Goal: Task Accomplishment & Management: Use online tool/utility

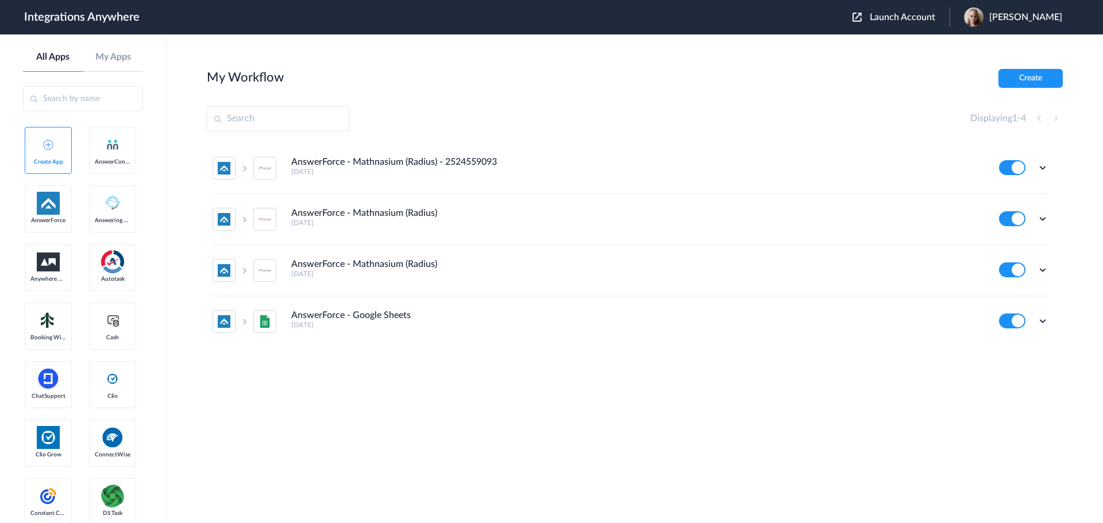
click at [930, 21] on span "Launch Account" at bounding box center [902, 17] width 65 height 9
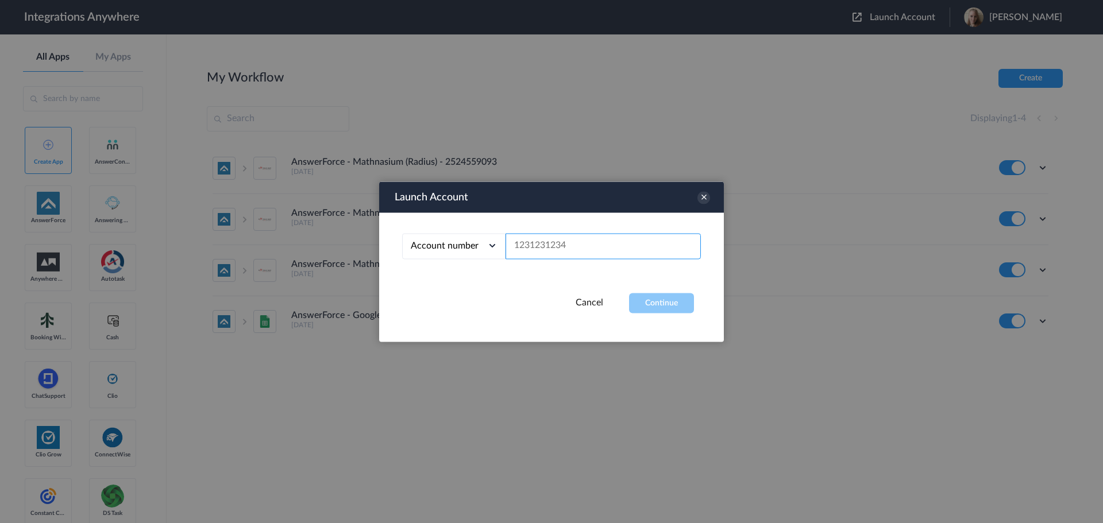
click at [598, 245] on input "text" at bounding box center [602, 246] width 195 height 26
paste input "4702043224"
type input "4702043224"
click at [671, 305] on button "Continue" at bounding box center [661, 303] width 65 height 20
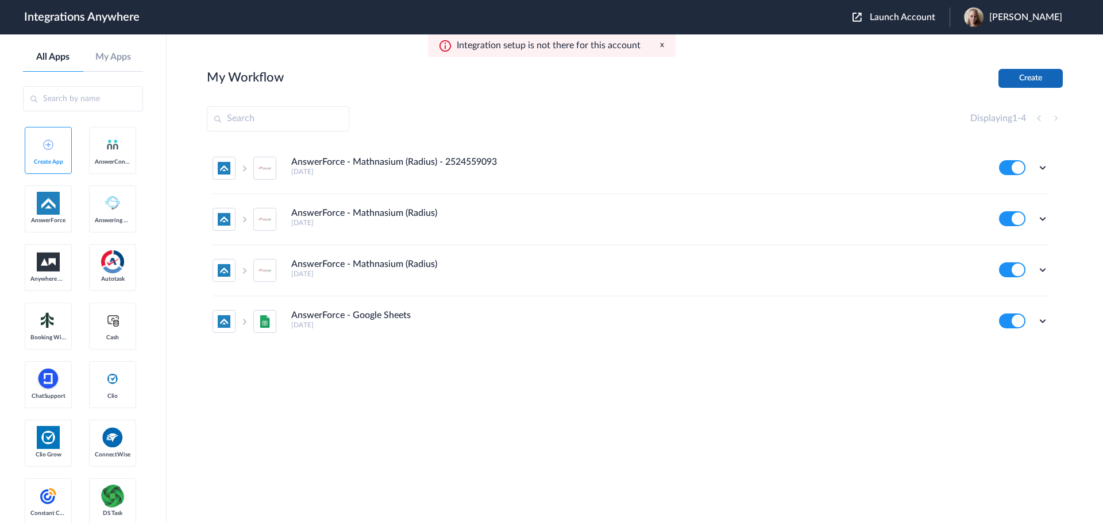
click at [1020, 84] on button "Create" at bounding box center [1030, 78] width 64 height 19
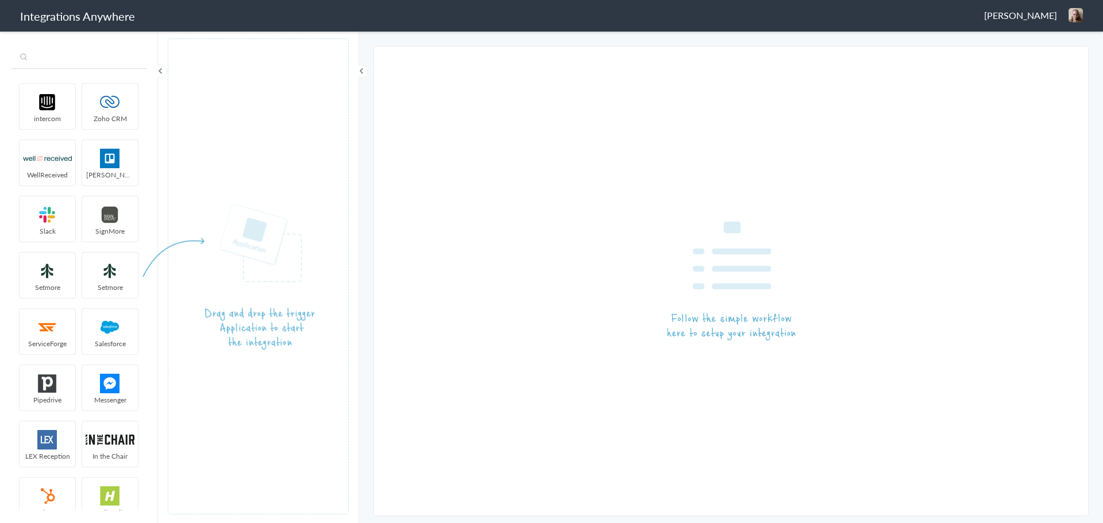
click at [67, 56] on input "text" at bounding box center [78, 58] width 135 height 22
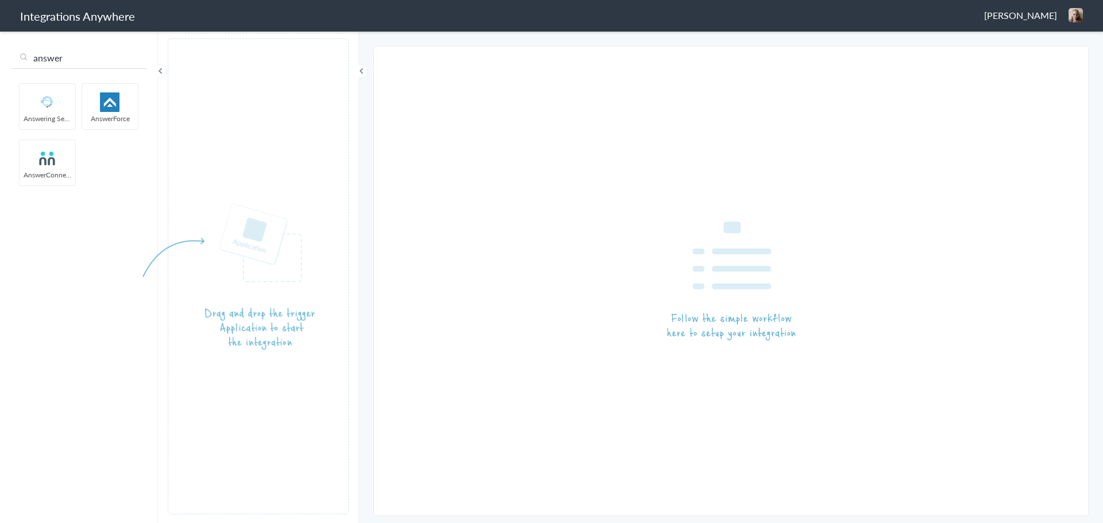
type input "answer"
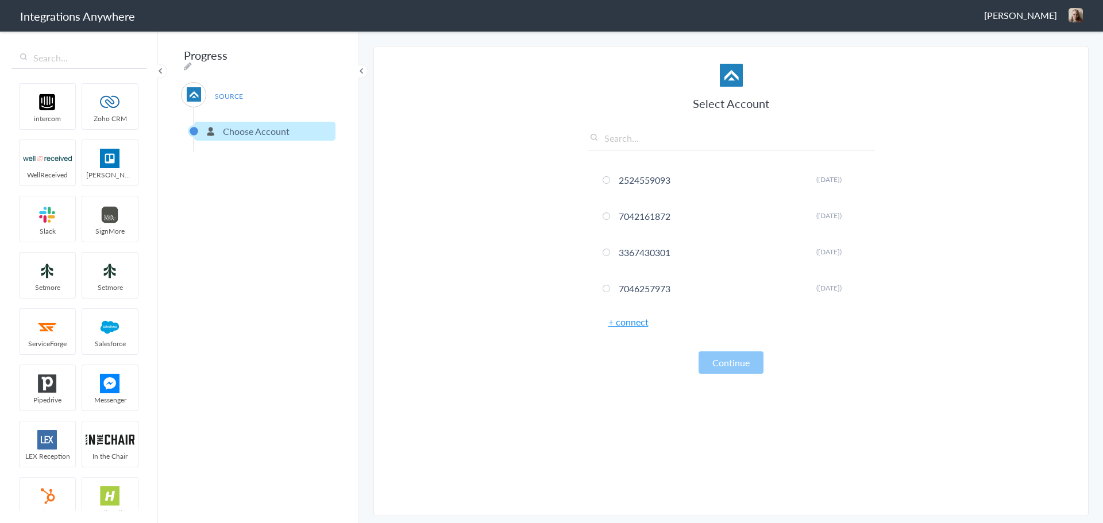
click at [624, 325] on link "+ connect" at bounding box center [628, 321] width 40 height 13
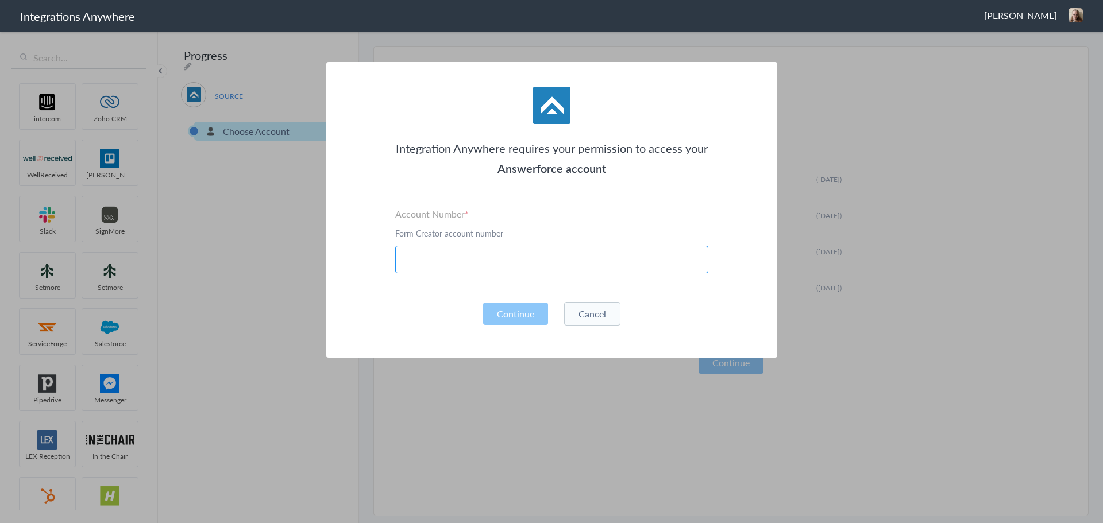
click at [462, 264] on input "text" at bounding box center [551, 260] width 313 height 28
paste input "4702043224"
type input "4702043224"
click at [510, 318] on button "Continue" at bounding box center [515, 314] width 65 height 22
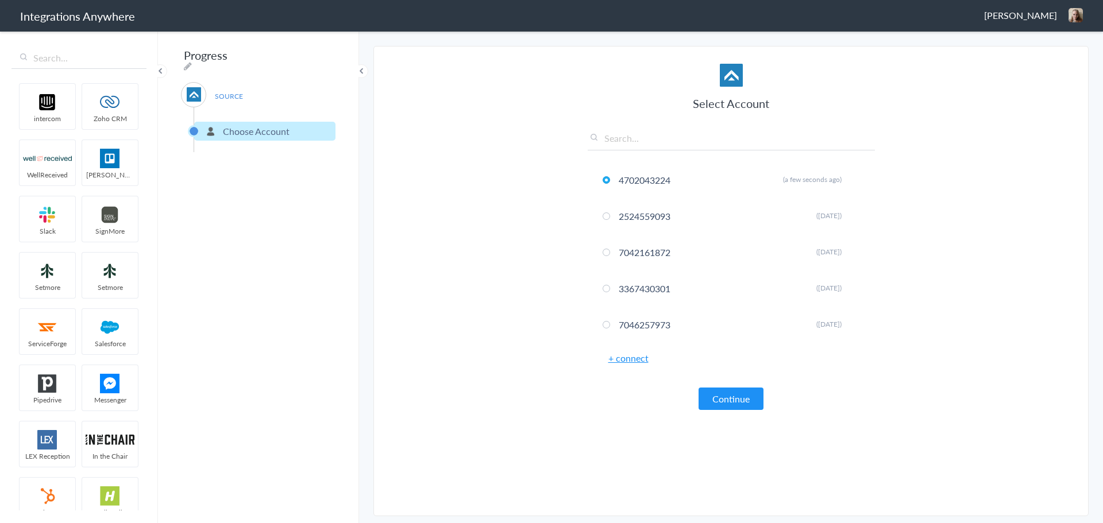
click at [714, 387] on div "Select Account 4702043224 Rename Delete (a few seconds ago) 2524559093 Rename D…" at bounding box center [731, 237] width 287 height 346
click at [729, 403] on button "Continue" at bounding box center [730, 399] width 65 height 22
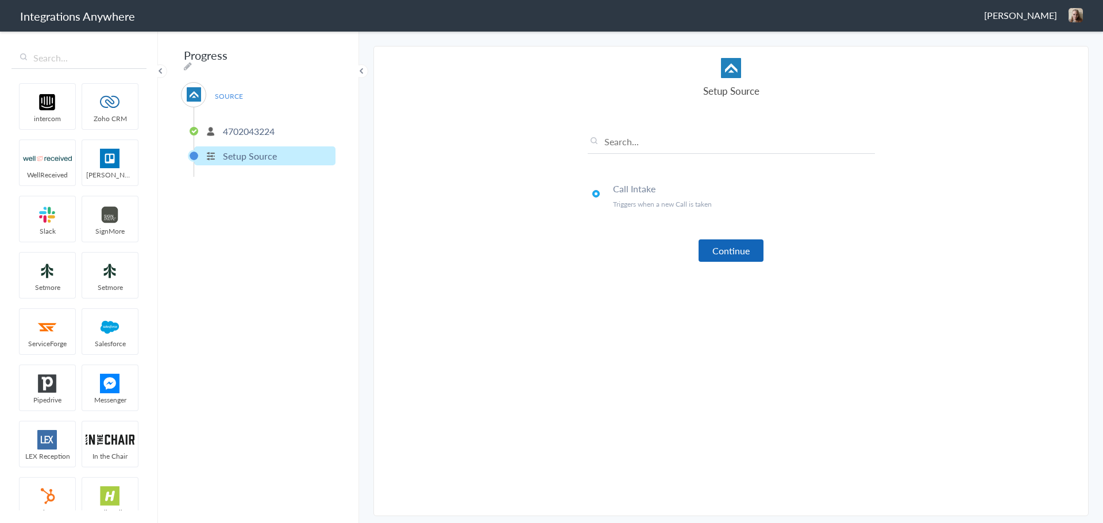
click at [721, 251] on button "Continue" at bounding box center [730, 251] width 65 height 22
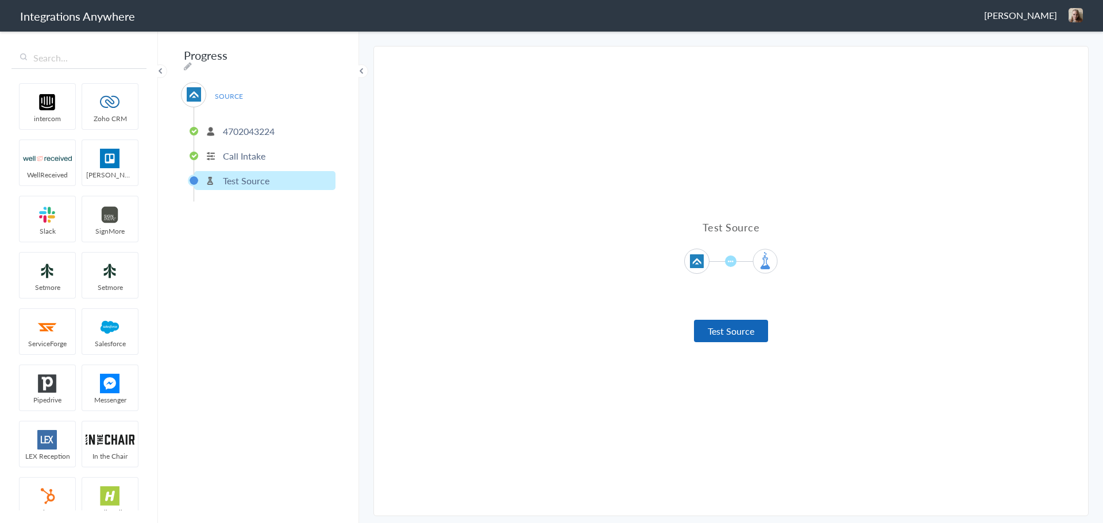
click at [721, 334] on button "Test Source" at bounding box center [731, 331] width 74 height 22
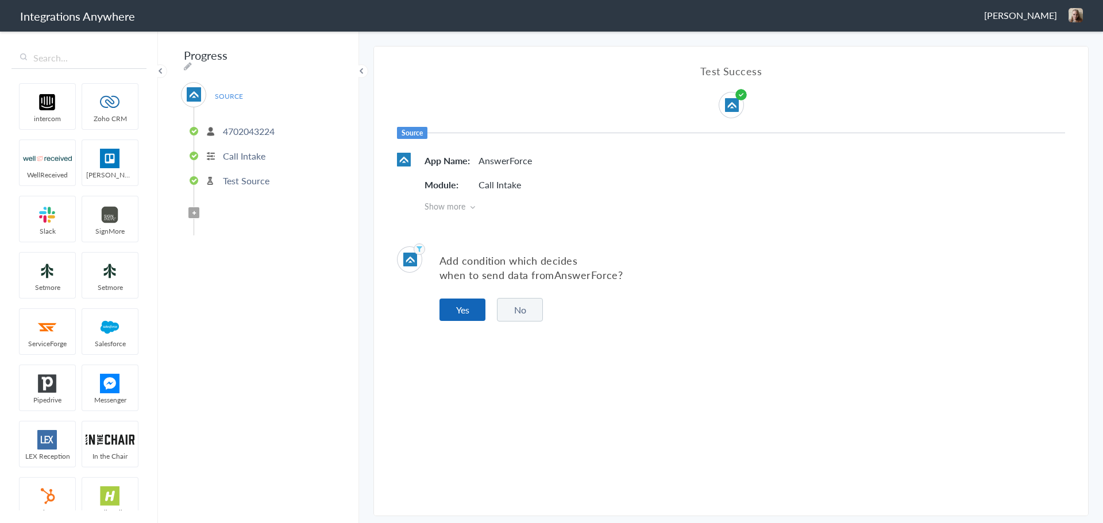
click at [461, 312] on button "Yes" at bounding box center [462, 310] width 46 height 22
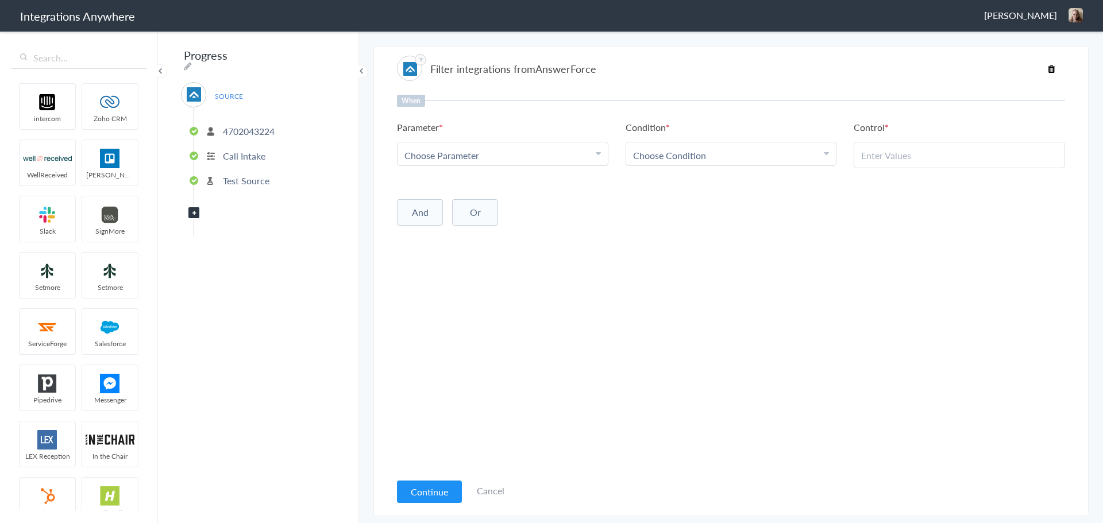
click at [596, 155] on icon at bounding box center [598, 153] width 5 height 9
click at [646, 213] on div "And Or Add Filter" at bounding box center [731, 211] width 668 height 29
click at [469, 152] on span "Choose Parameter" at bounding box center [441, 155] width 75 height 13
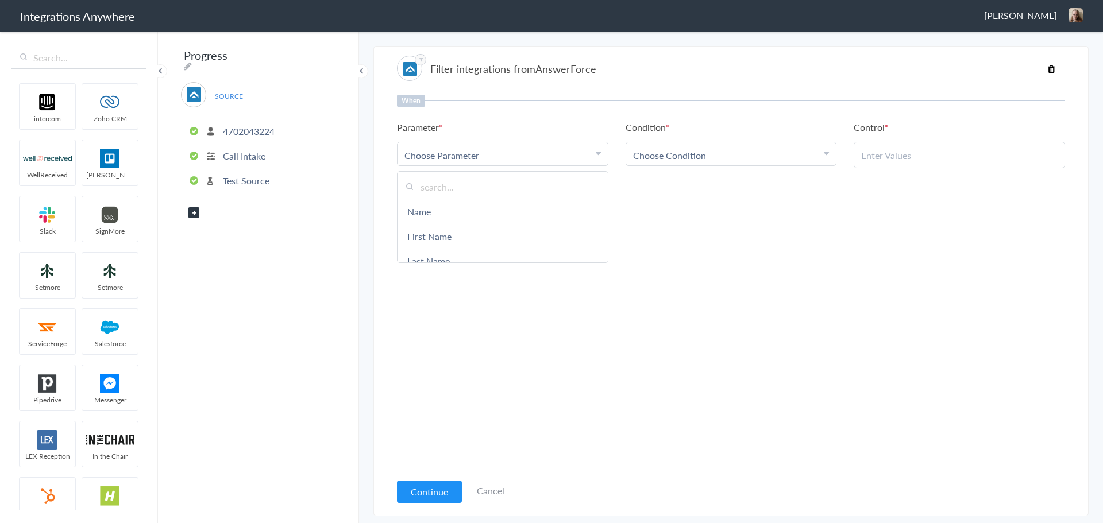
click at [451, 184] on input "text" at bounding box center [502, 187] width 210 height 25
type input "s"
click at [608, 398] on div "When Parameter Choose Parameter Name First Name Last Name Email Phone Customer …" at bounding box center [731, 283] width 668 height 377
click at [253, 152] on p "Call Intake" at bounding box center [244, 155] width 43 height 13
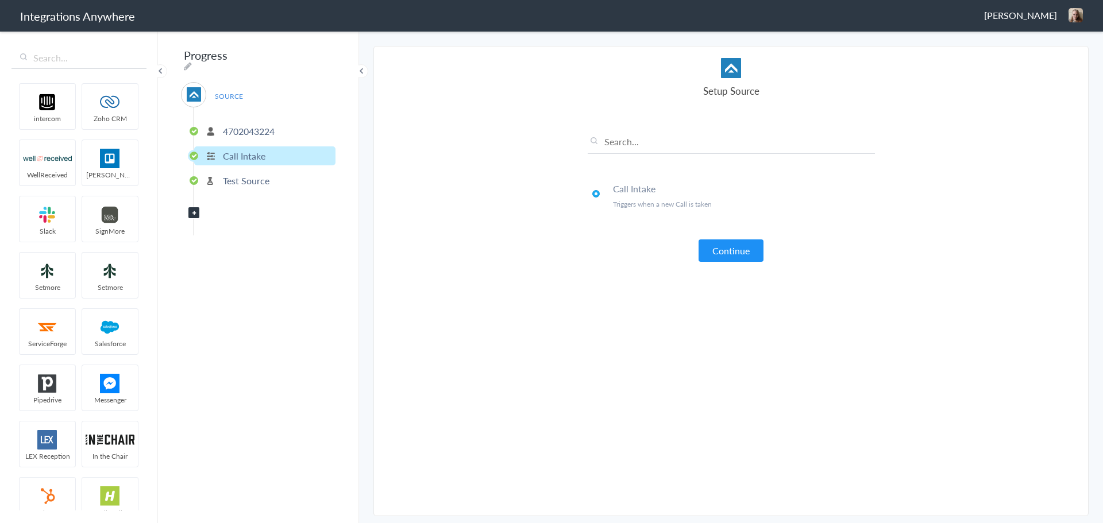
click at [248, 184] on li "Test Source" at bounding box center [264, 180] width 141 height 19
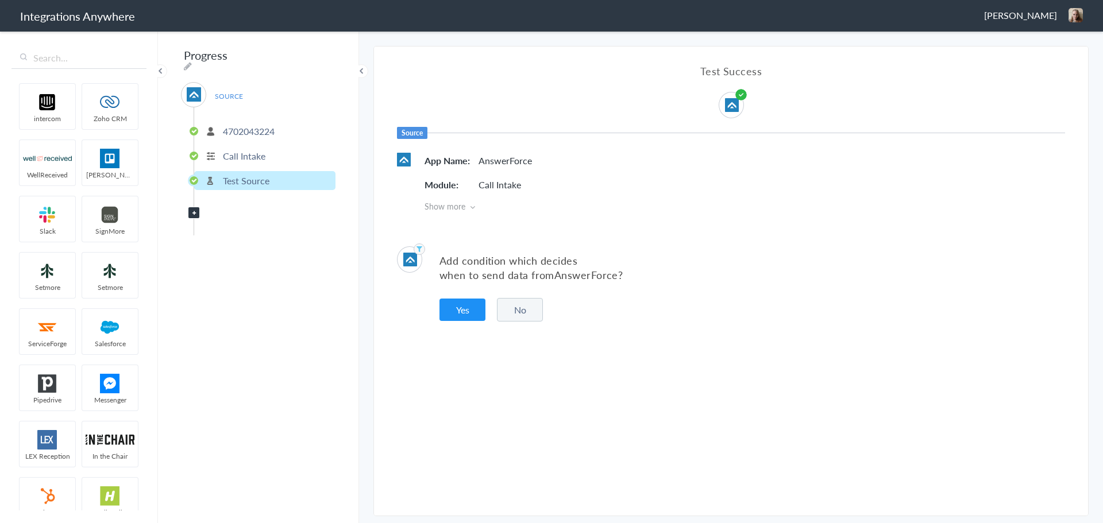
click at [472, 208] on icon at bounding box center [472, 207] width 5 height 8
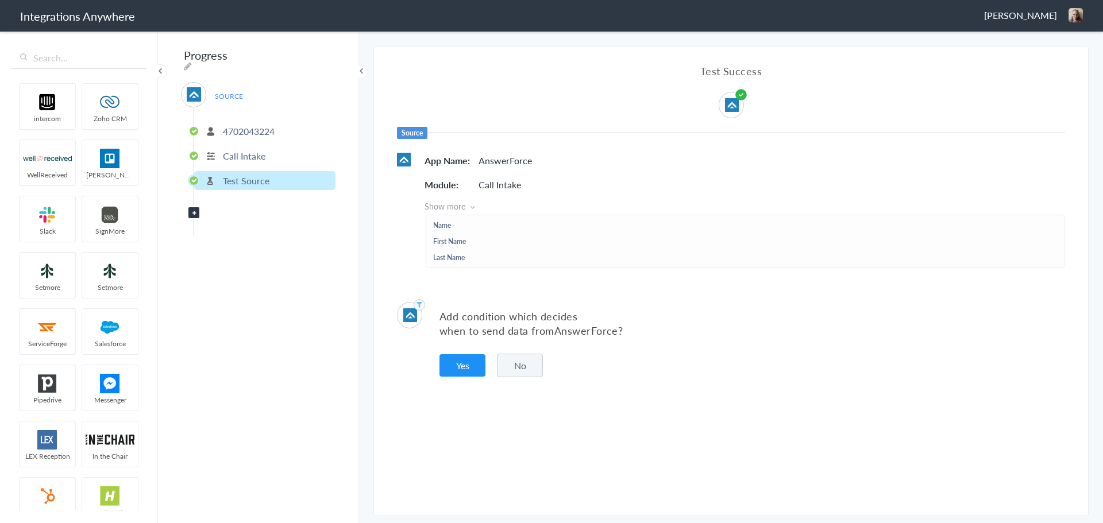
click at [474, 207] on icon at bounding box center [472, 207] width 5 height 8
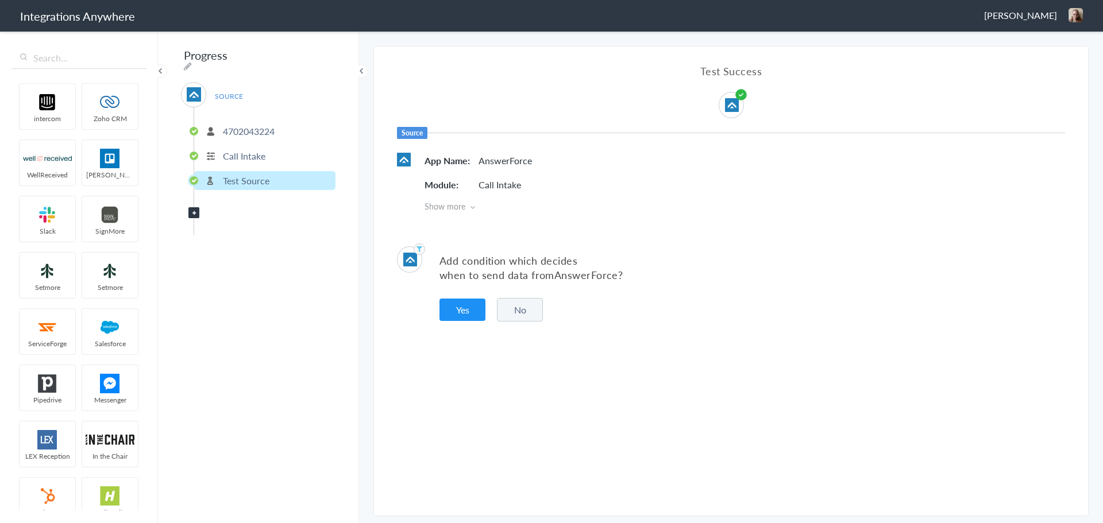
click at [454, 208] on span "Show more" at bounding box center [744, 205] width 640 height 11
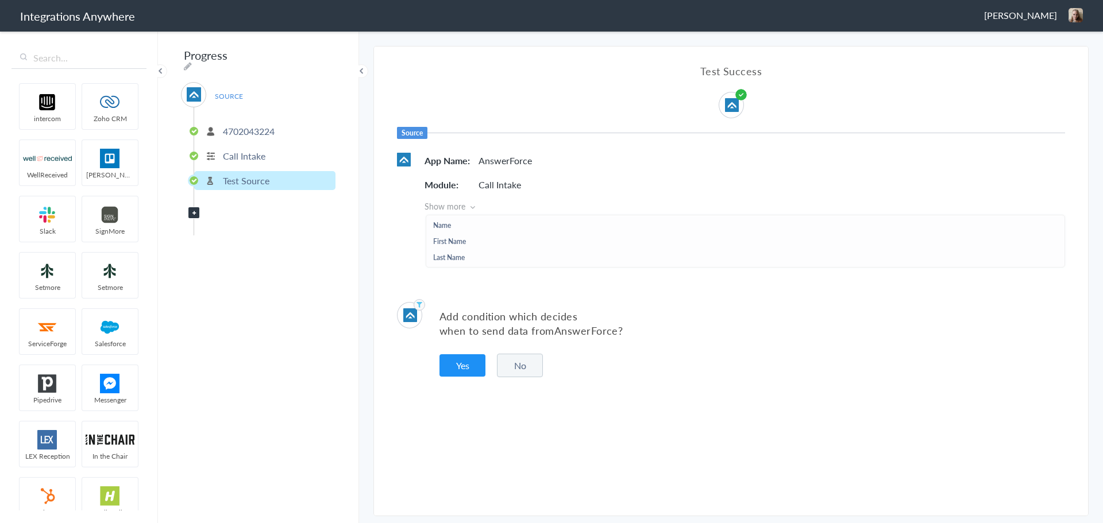
click at [381, 231] on div "Test Success Source App Name AnswerForce Module Call Intake Show more Name Firs…" at bounding box center [731, 166] width 714 height 238
click at [500, 109] on div "Test Success Source App Name AnswerForce Module Call Intake Show more Name Firs…" at bounding box center [731, 166] width 714 height 238
click at [461, 373] on button "Yes" at bounding box center [462, 365] width 46 height 22
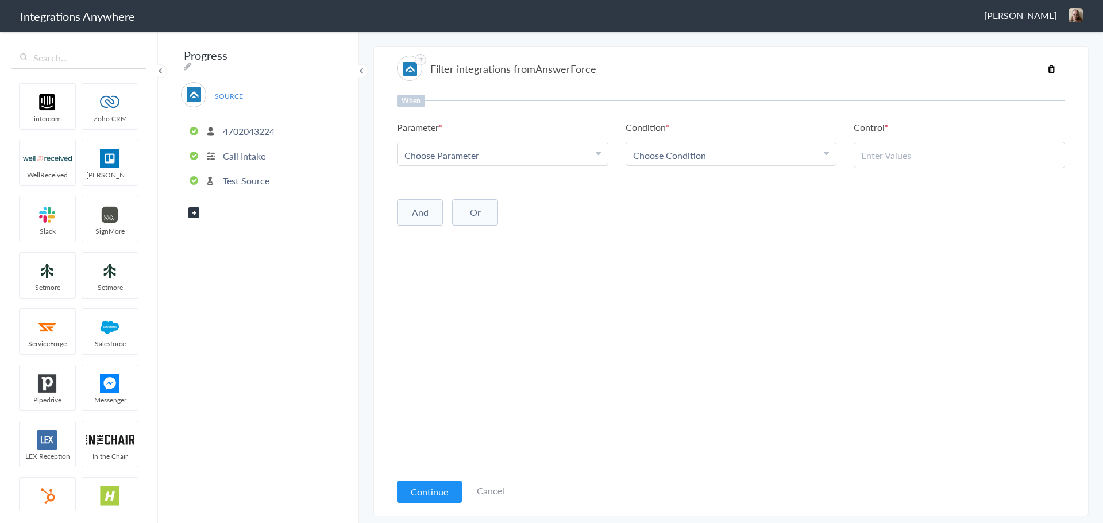
click at [597, 156] on icon at bounding box center [598, 153] width 5 height 9
click at [447, 317] on div "When Parameter Choose Parameter Name First Name Last Name Email Phone Customer …" at bounding box center [731, 283] width 668 height 377
click at [693, 165] on div "Choose Condition Contains Does Not Contains Does Not Exists Equal To Exists" at bounding box center [730, 154] width 211 height 24
click at [694, 156] on span "Choose Condition" at bounding box center [669, 155] width 73 height 13
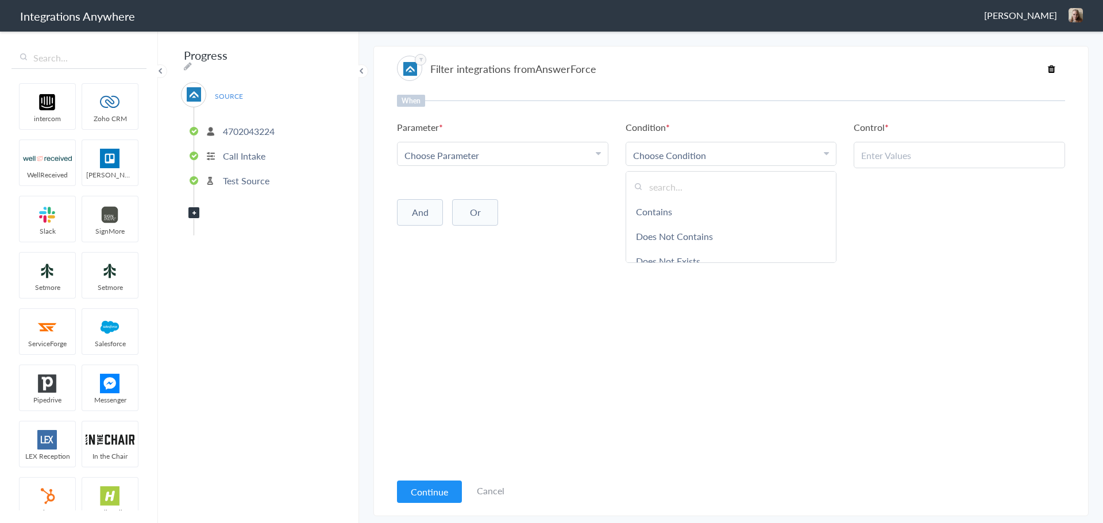
click at [694, 156] on span "Choose Condition" at bounding box center [669, 155] width 73 height 13
click at [573, 153] on div "Choose Parameter" at bounding box center [502, 155] width 196 height 13
click at [464, 338] on div "When Parameter Choose Parameter Name First Name Last Name Email Phone Customer …" at bounding box center [731, 283] width 668 height 377
click at [244, 149] on p "Call Intake" at bounding box center [244, 155] width 43 height 13
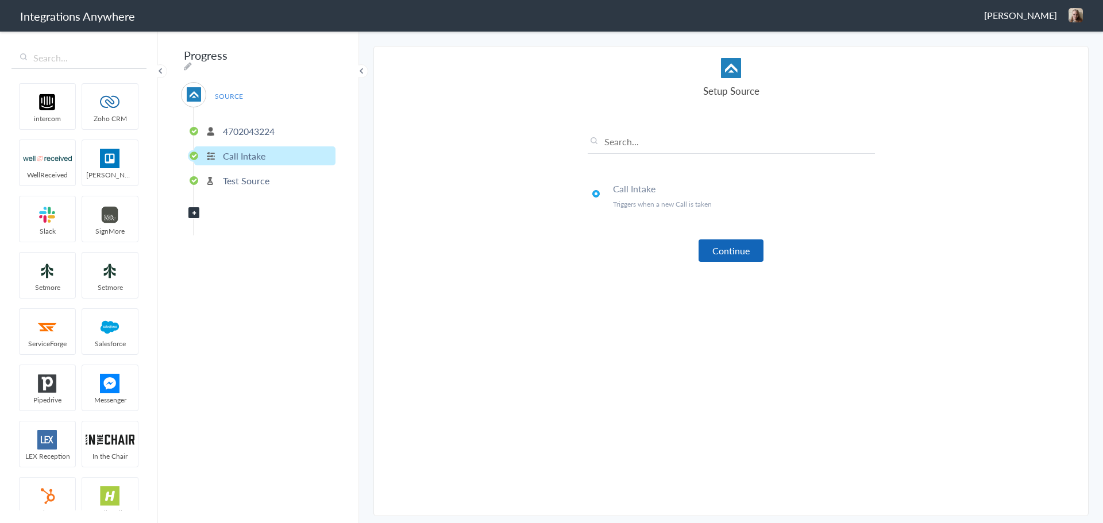
click at [719, 253] on button "Continue" at bounding box center [730, 251] width 65 height 22
click at [265, 130] on p "4702043224" at bounding box center [249, 131] width 52 height 13
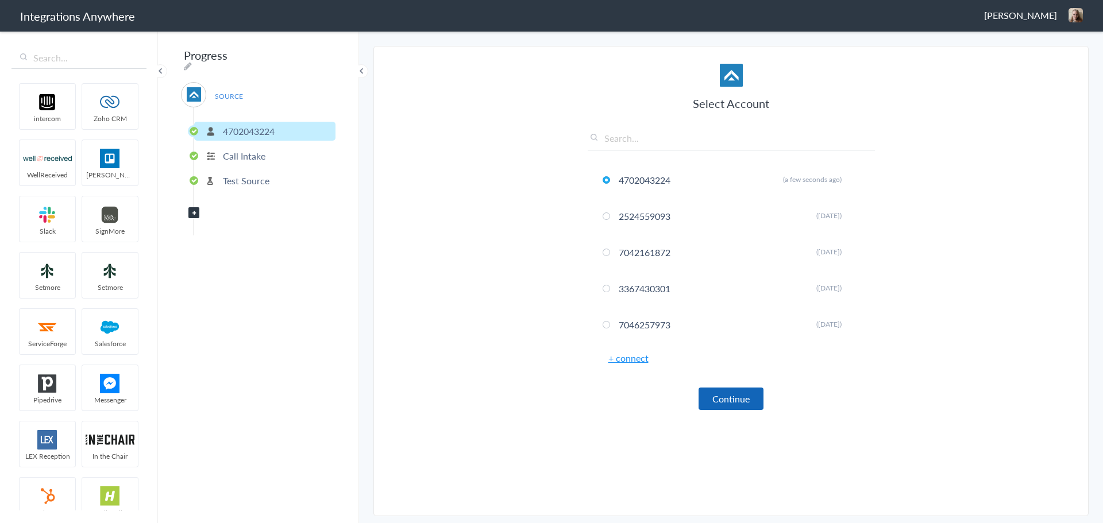
click at [724, 403] on button "Continue" at bounding box center [730, 399] width 65 height 22
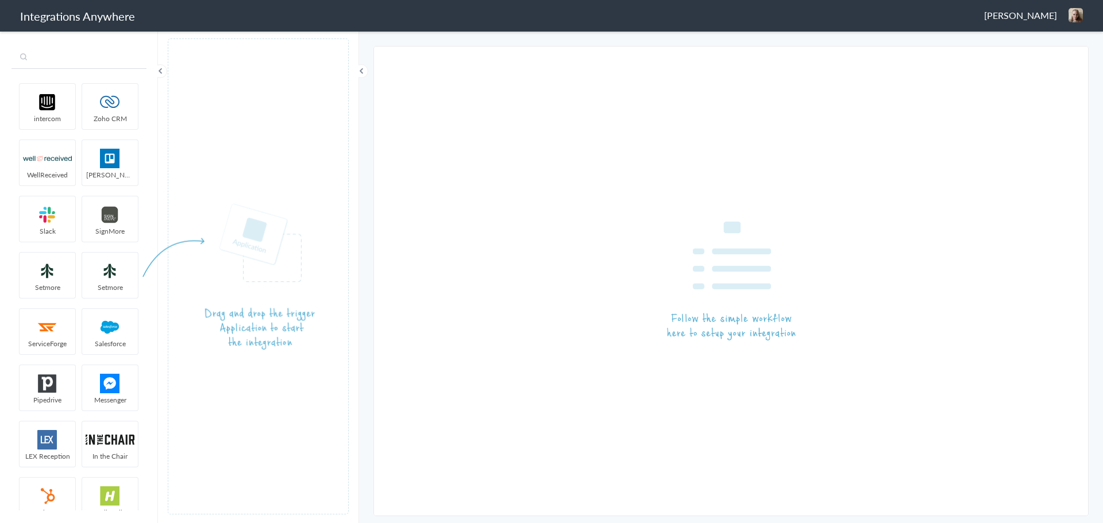
click at [72, 59] on input "text" at bounding box center [78, 58] width 135 height 22
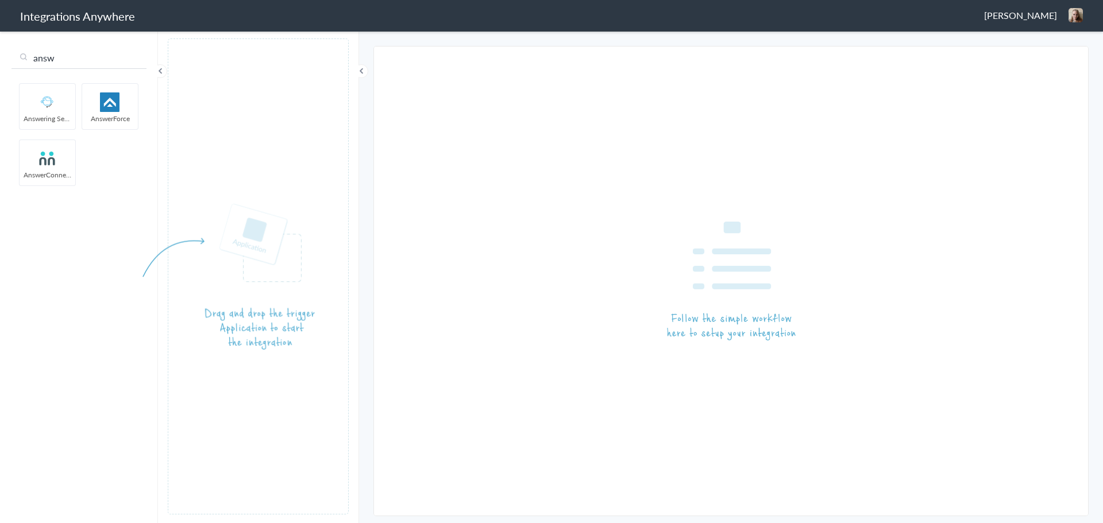
type input "answ"
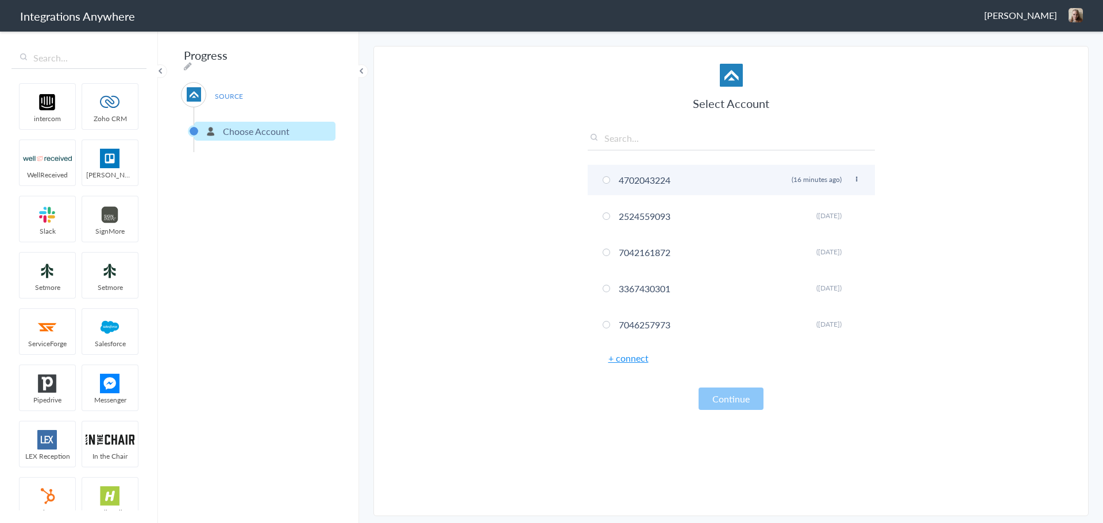
click at [605, 180] on span at bounding box center [605, 179] width 7 height 7
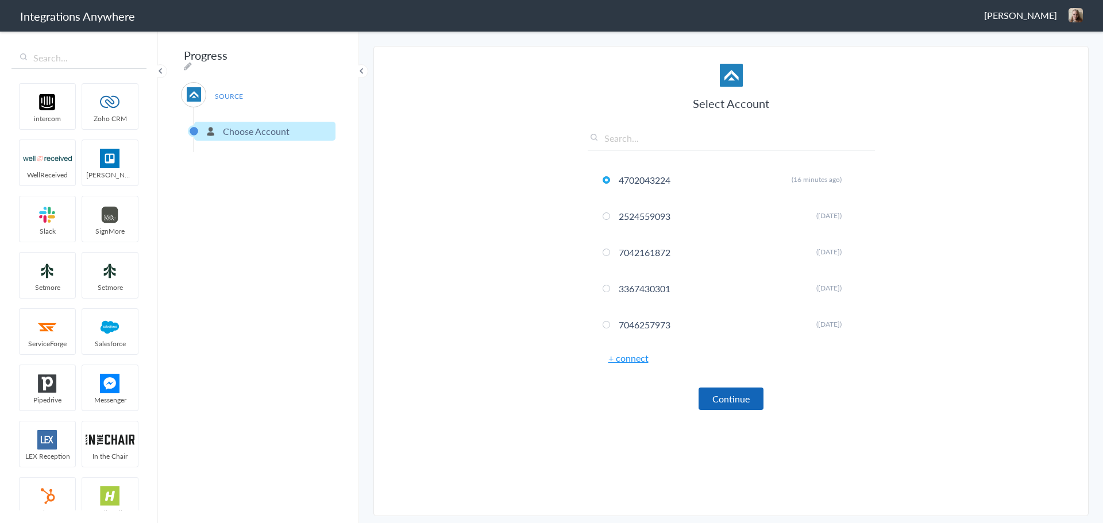
click at [719, 391] on button "Continue" at bounding box center [730, 399] width 65 height 22
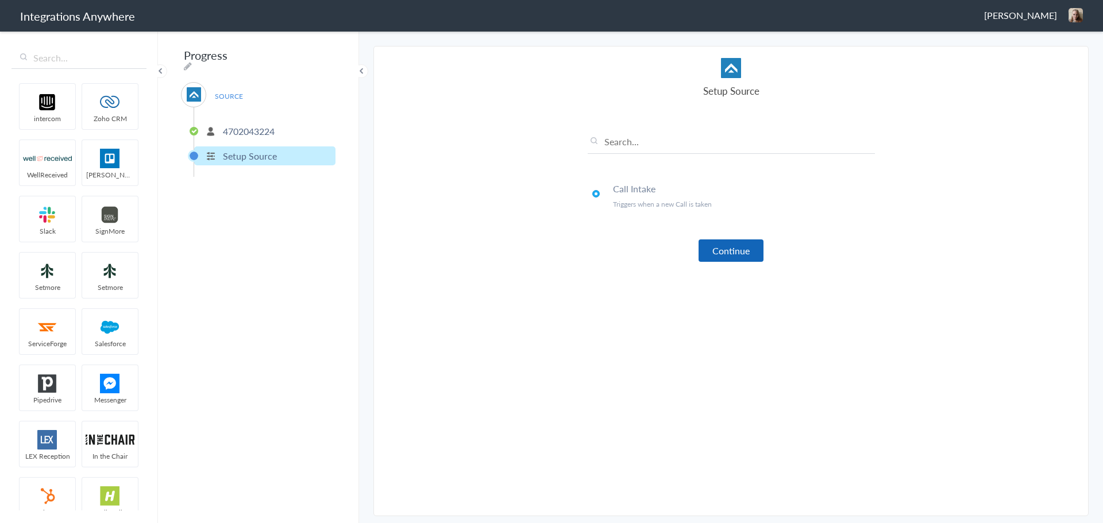
click at [727, 247] on button "Continue" at bounding box center [730, 251] width 65 height 22
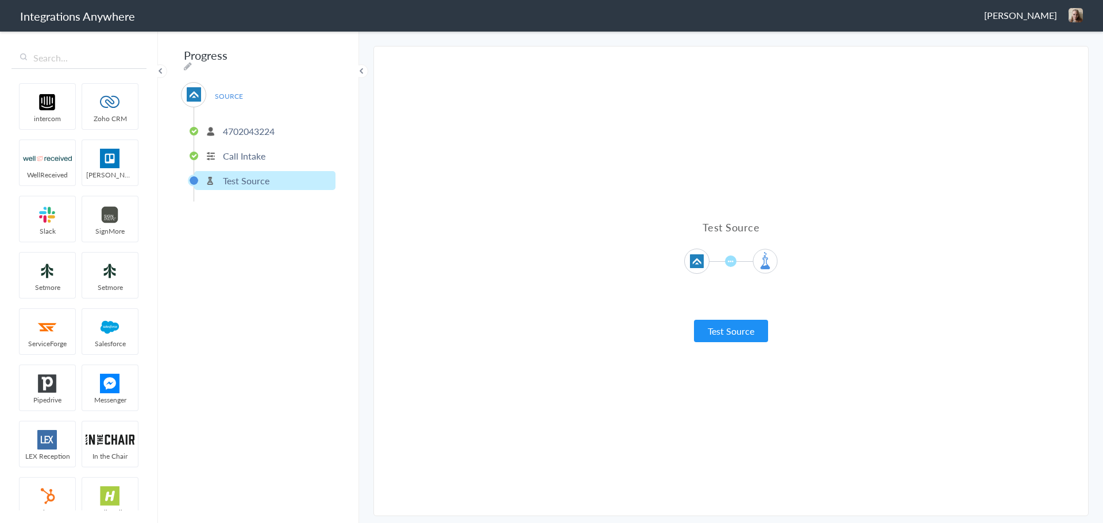
click at [739, 331] on button "Test Source" at bounding box center [731, 331] width 74 height 22
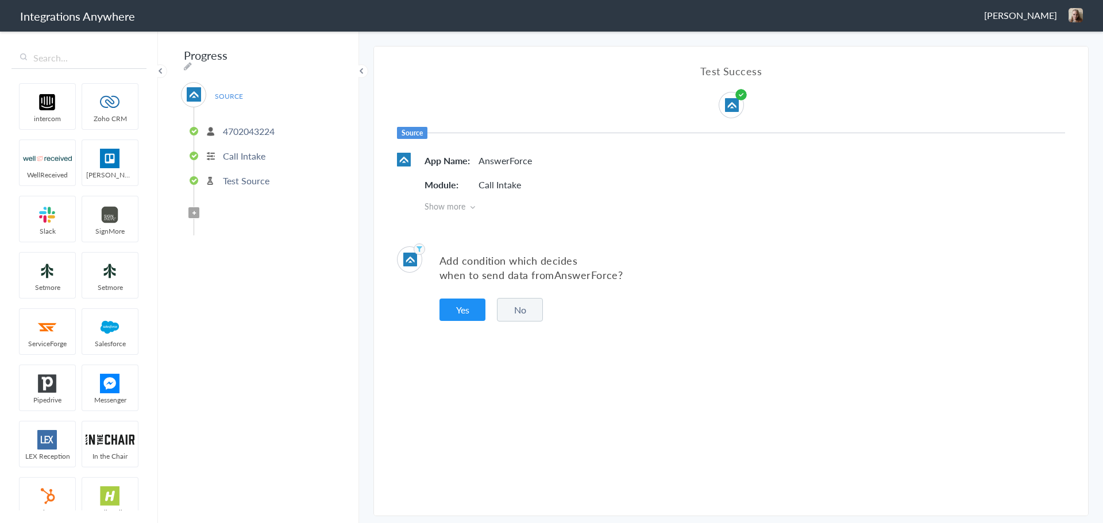
click at [475, 207] on icon at bounding box center [472, 207] width 5 height 8
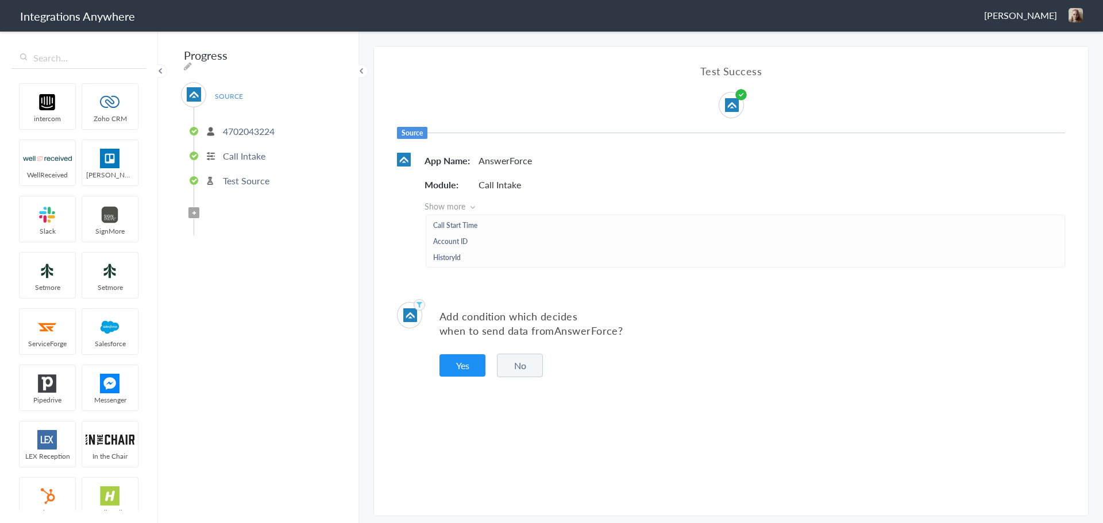
scroll to position [345, 0]
click at [740, 331] on p "Add condition which decides when to send data from AnswerForce ?" at bounding box center [751, 323] width 625 height 29
click at [454, 366] on button "Yes" at bounding box center [462, 365] width 46 height 22
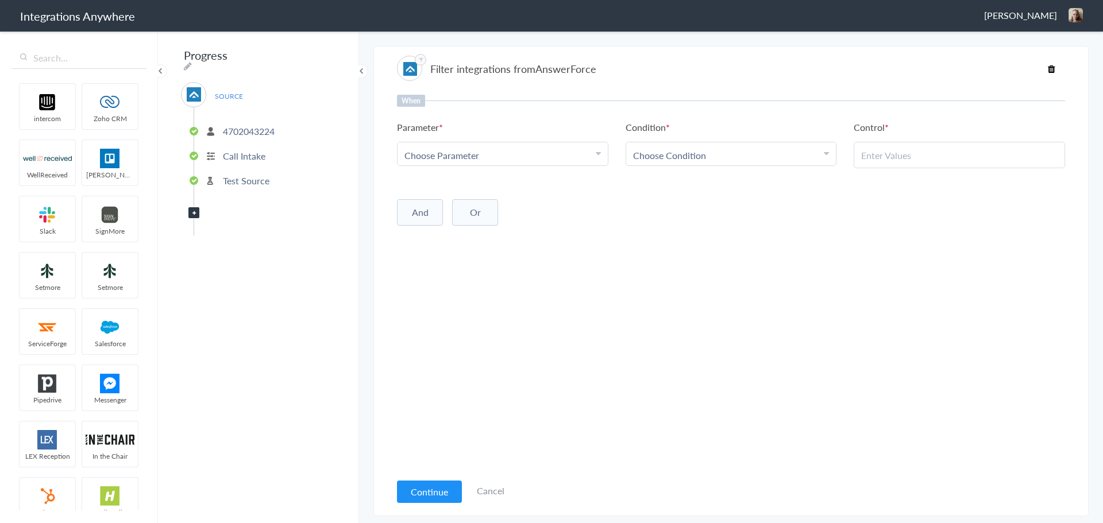
click at [561, 153] on div "Choose Parameter" at bounding box center [502, 155] width 196 height 13
click at [458, 231] on link "Hidden Field" at bounding box center [502, 231] width 210 height 25
click at [451, 156] on link "Hidden Field" at bounding box center [429, 155] width 51 height 13
click at [666, 226] on div "When Parameter Choose Parameter Hidden Field Name First Name Last Name Email Ph…" at bounding box center [731, 283] width 668 height 377
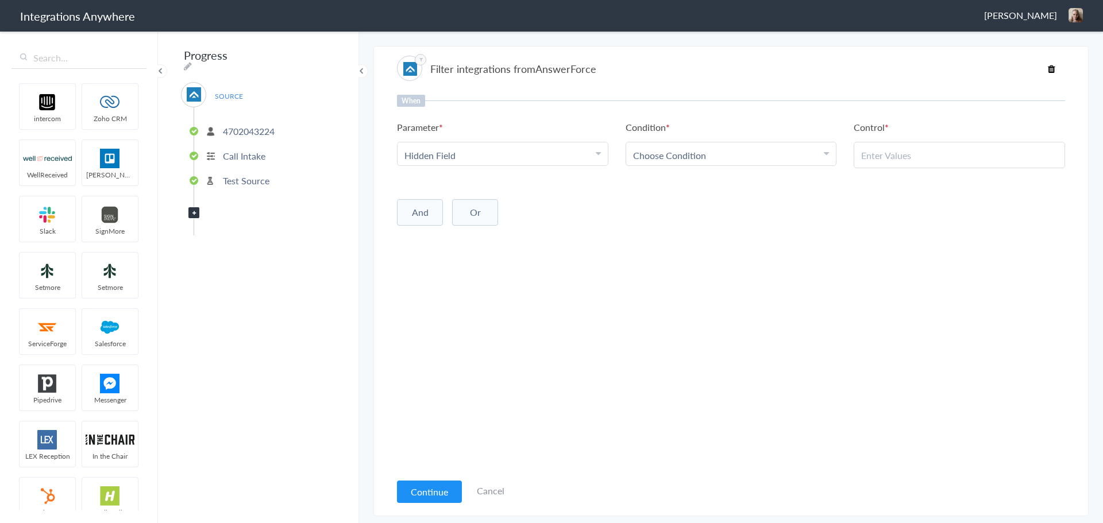
click at [231, 174] on p "Test Source" at bounding box center [246, 180] width 47 height 13
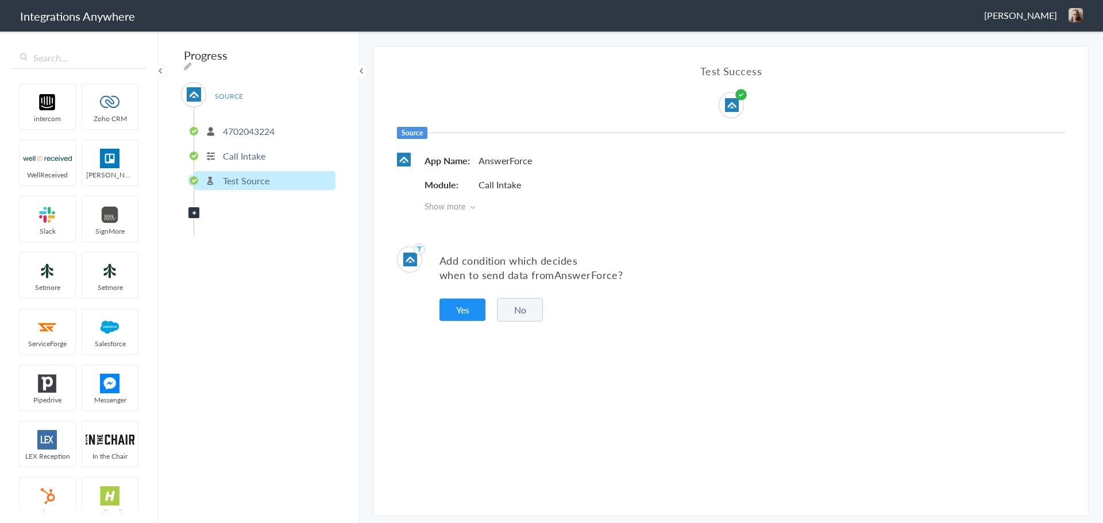
click at [233, 153] on p "Call Intake" at bounding box center [244, 155] width 43 height 13
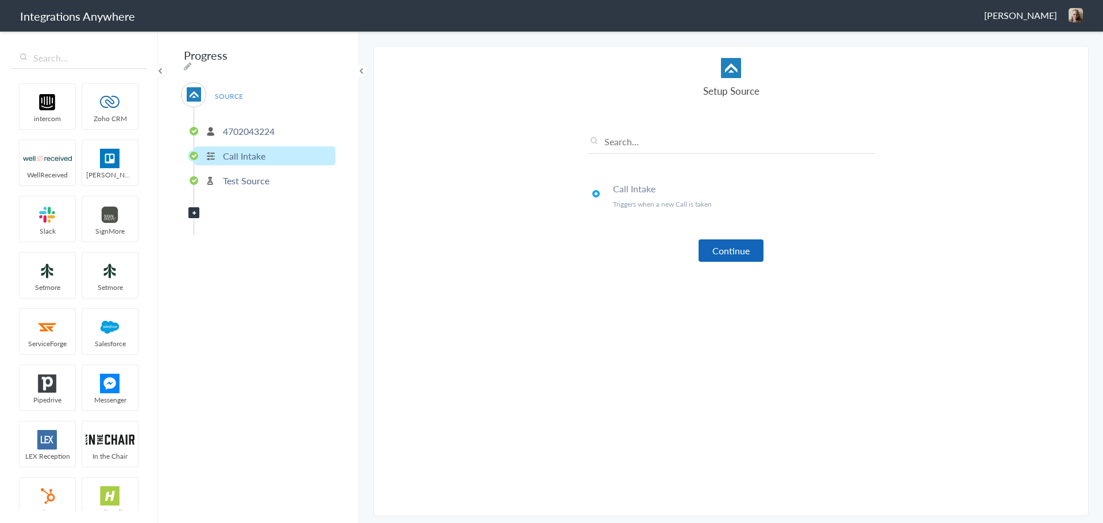
click at [741, 253] on button "Continue" at bounding box center [730, 251] width 65 height 22
click at [716, 249] on button "Continue" at bounding box center [730, 251] width 65 height 22
click at [725, 248] on button "Continue" at bounding box center [730, 251] width 65 height 22
click at [235, 183] on li "Test Source" at bounding box center [264, 180] width 141 height 19
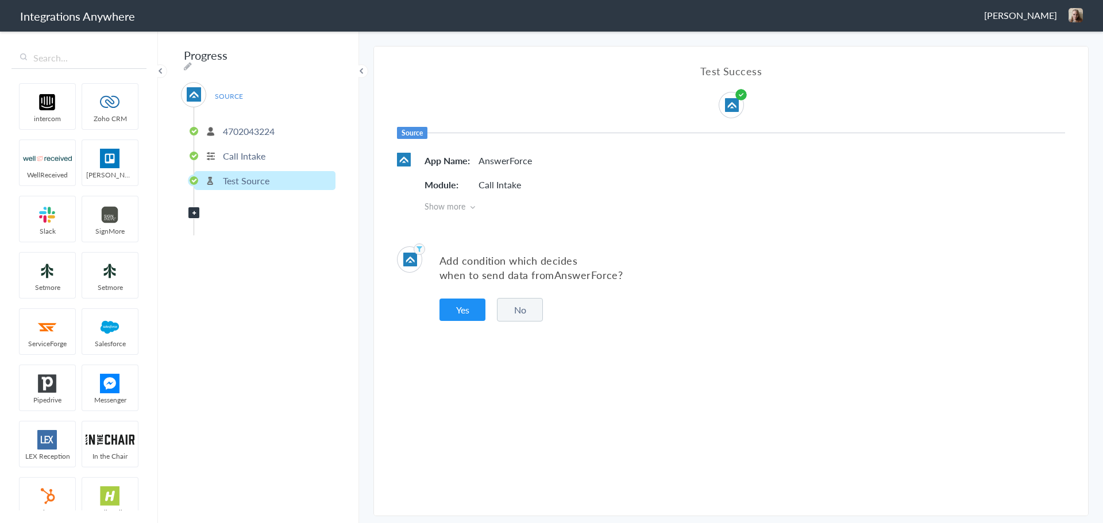
click at [473, 204] on icon at bounding box center [472, 207] width 5 height 8
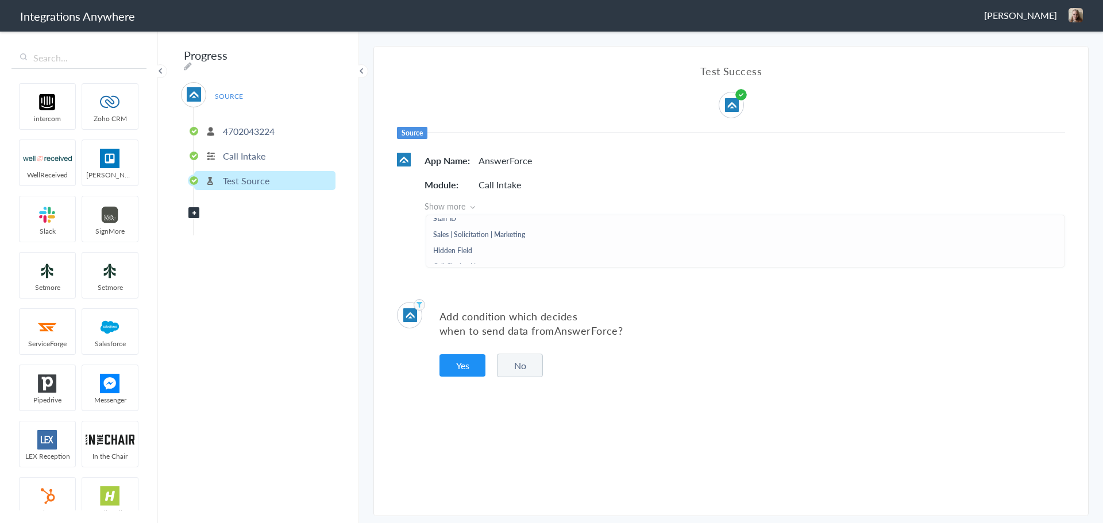
click at [470, 204] on icon at bounding box center [472, 207] width 5 height 8
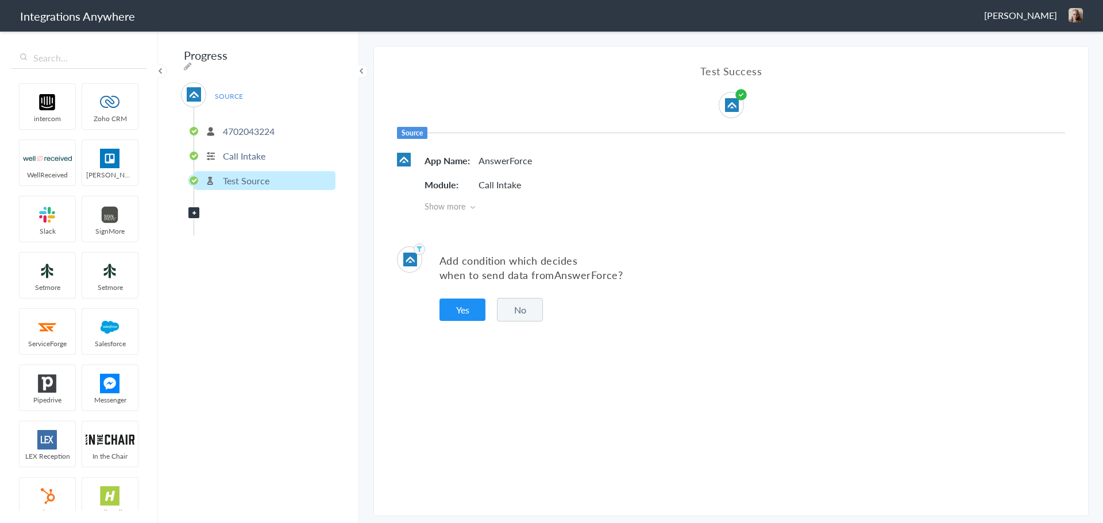
click at [241, 129] on p "4702043224" at bounding box center [249, 131] width 52 height 13
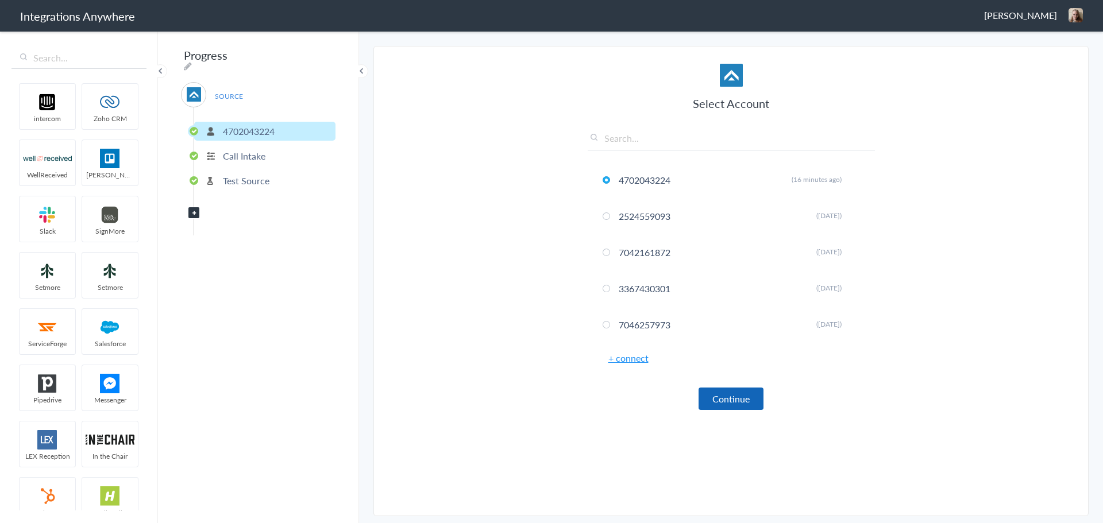
click at [745, 397] on button "Continue" at bounding box center [730, 399] width 65 height 22
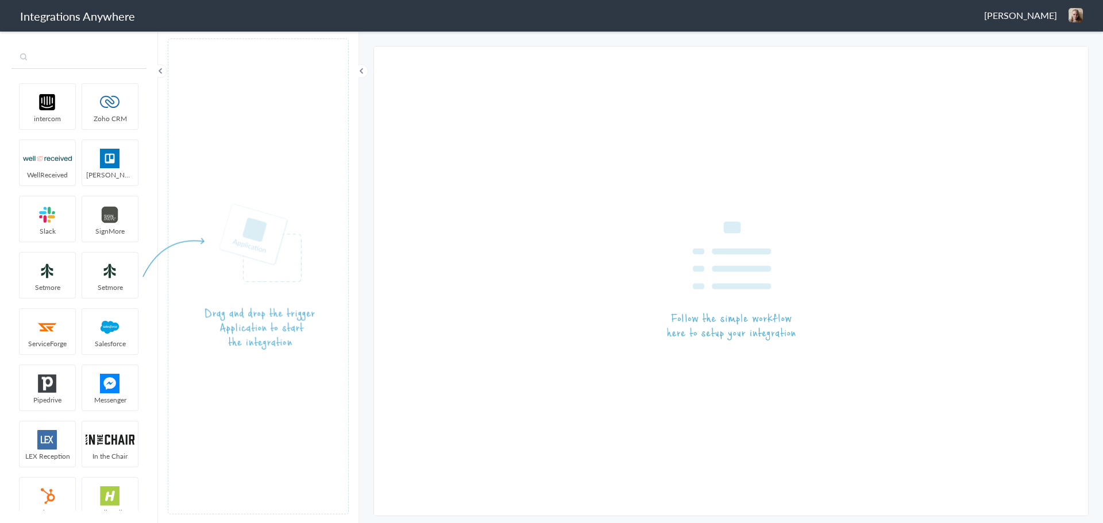
click at [68, 49] on input "text" at bounding box center [78, 58] width 135 height 22
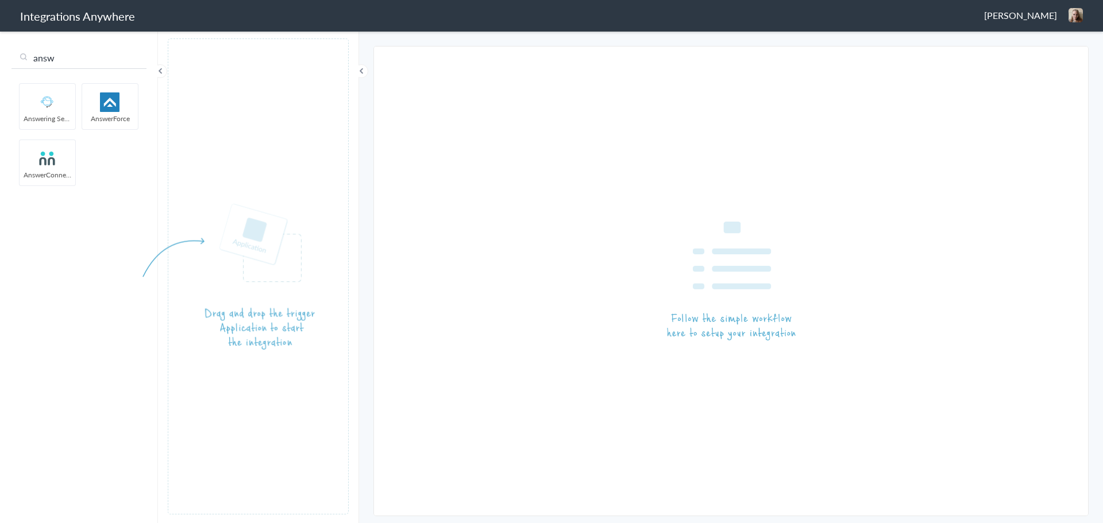
type input "answ"
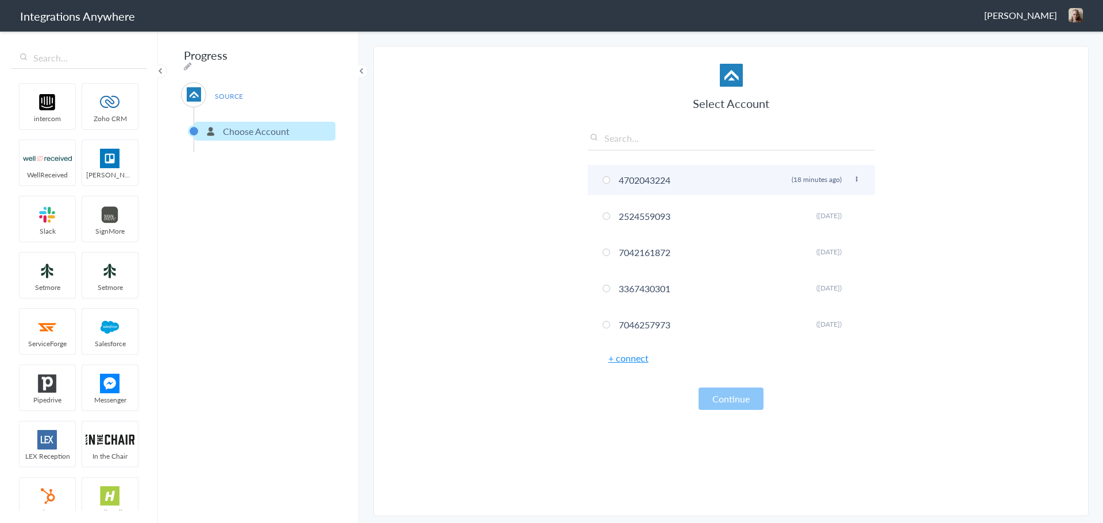
click at [607, 181] on span at bounding box center [605, 179] width 7 height 7
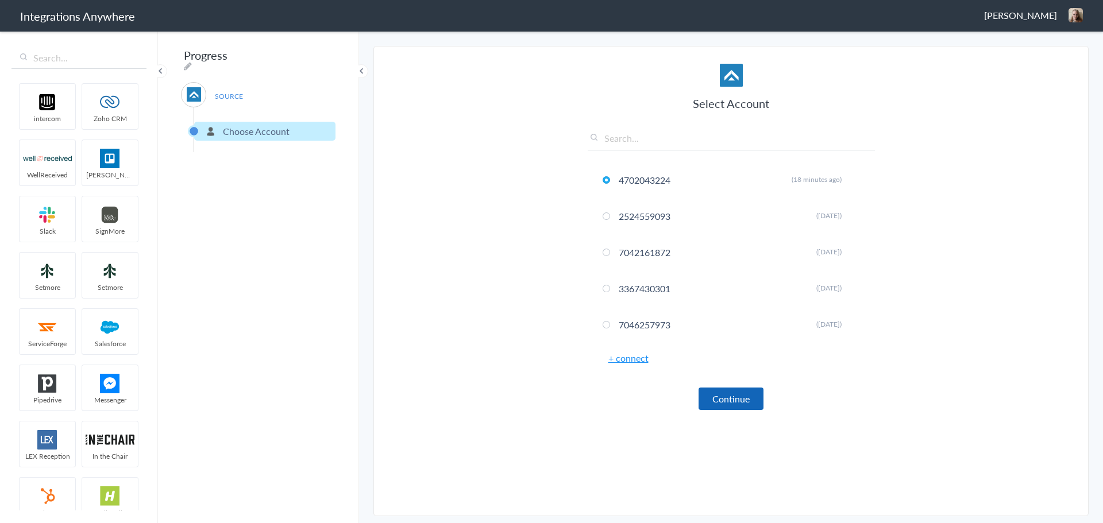
click at [721, 393] on button "Continue" at bounding box center [730, 399] width 65 height 22
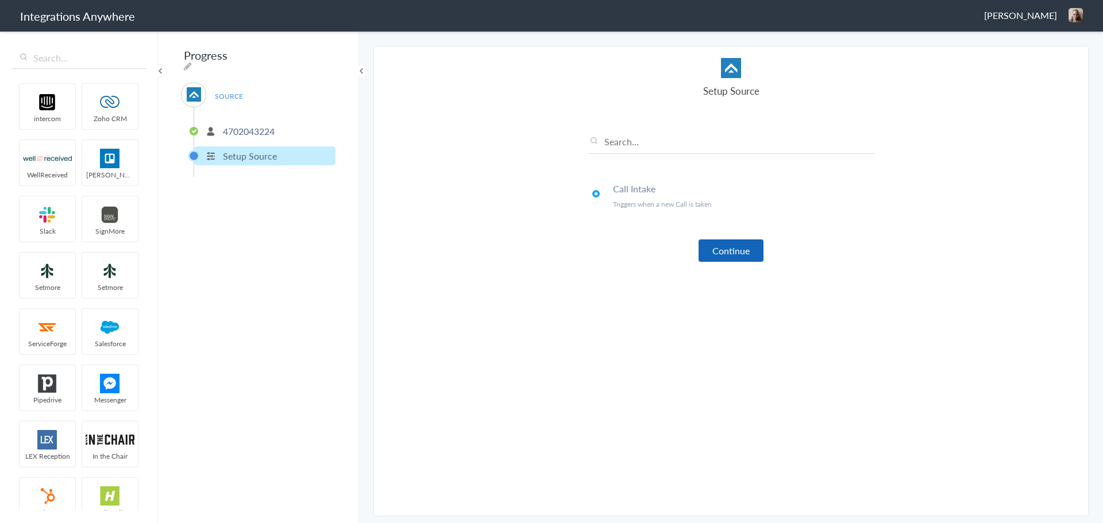
click at [721, 255] on button "Continue" at bounding box center [730, 251] width 65 height 22
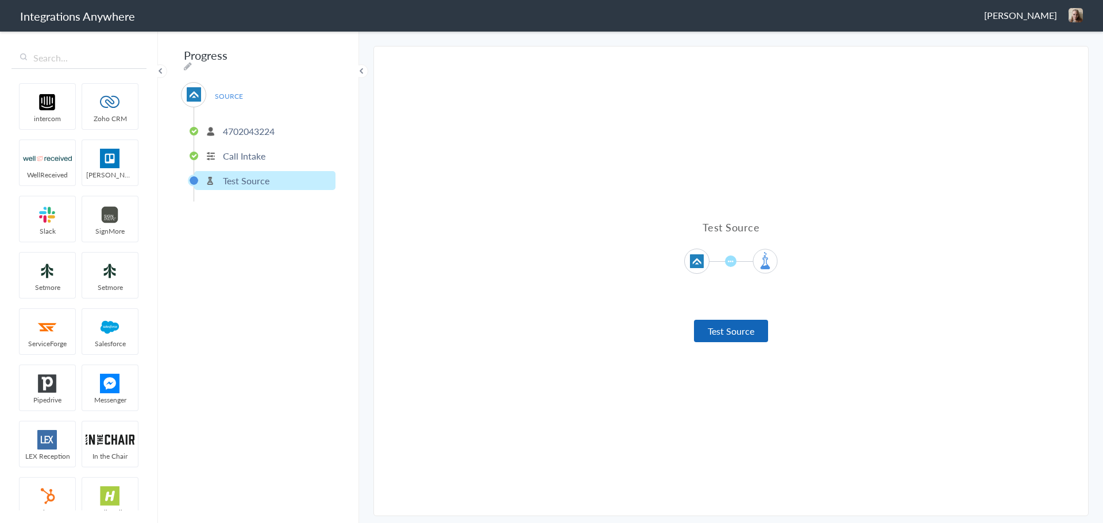
click at [710, 333] on button "Test Source" at bounding box center [731, 331] width 74 height 22
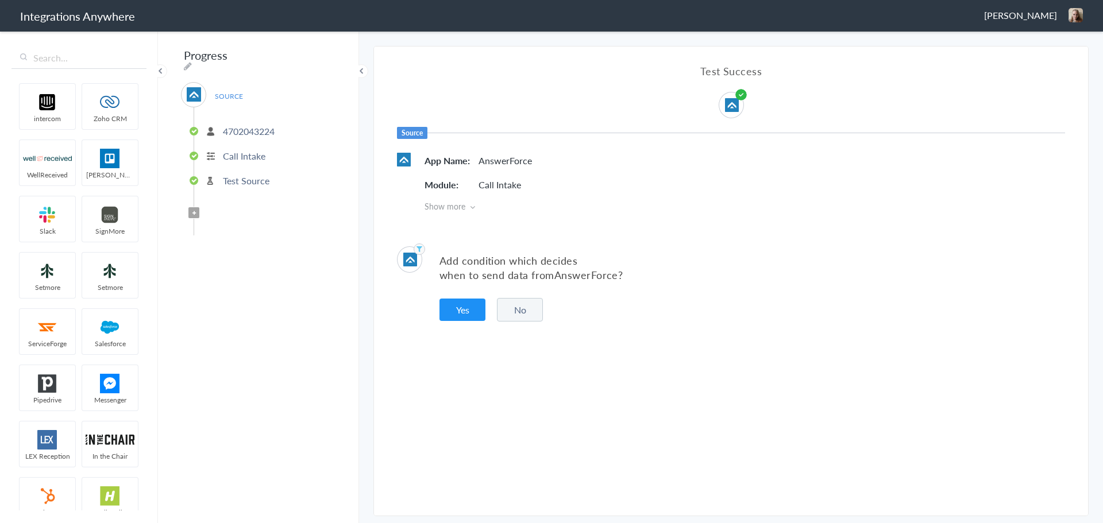
click at [474, 207] on icon at bounding box center [472, 207] width 5 height 8
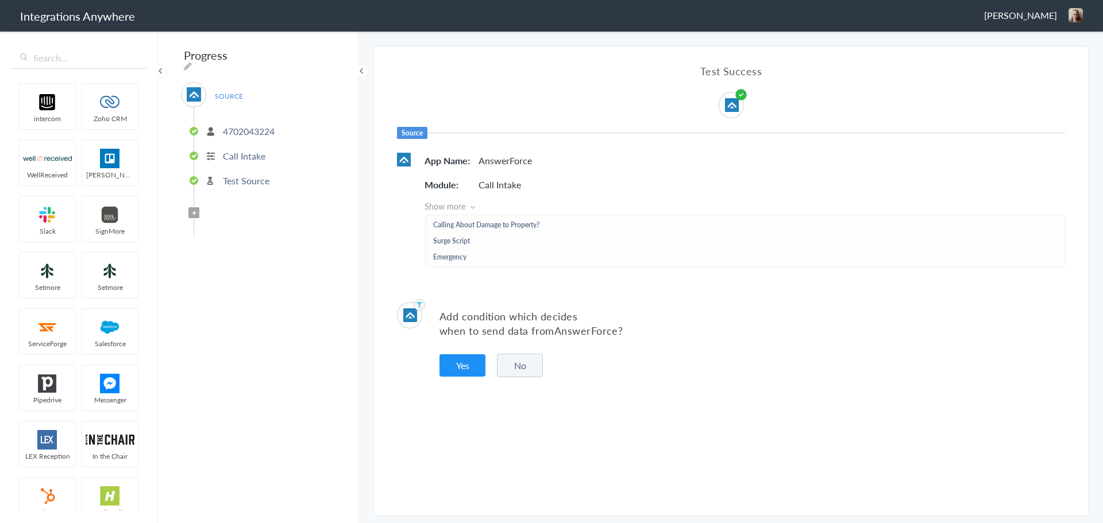
scroll to position [632, 0]
click at [466, 222] on h5 "Surge Script" at bounding box center [451, 222] width 37 height 10
click at [453, 222] on h5 "Surge Script" at bounding box center [451, 222] width 37 height 10
click at [439, 218] on h5 "Surge Script" at bounding box center [451, 222] width 37 height 10
click at [451, 222] on h5 "Surge Script" at bounding box center [451, 222] width 37 height 10
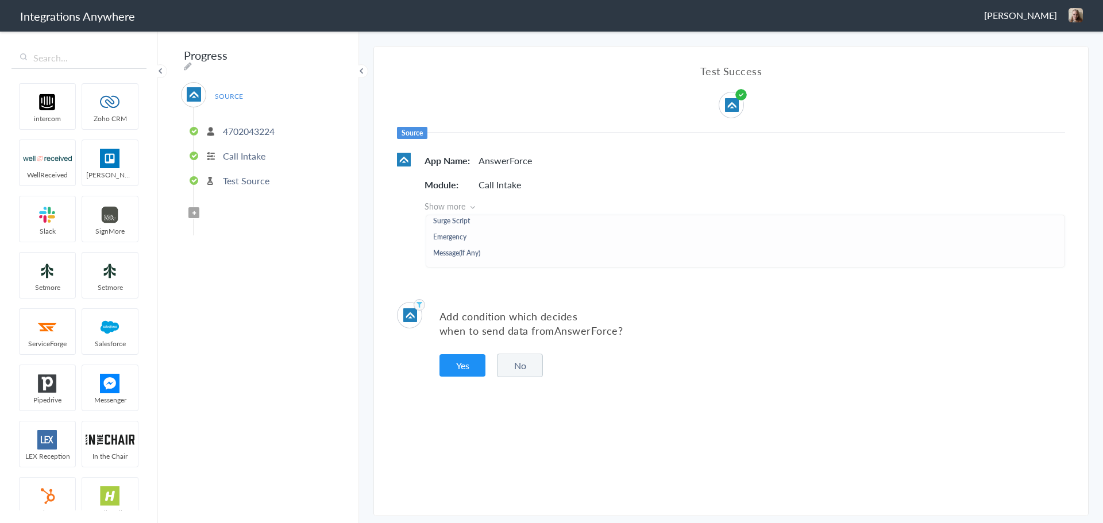
click at [441, 222] on h5 "Surge Script" at bounding box center [451, 222] width 37 height 10
click at [464, 219] on h5 "Surge Script" at bounding box center [451, 222] width 37 height 10
click at [463, 373] on button "Yes" at bounding box center [462, 365] width 46 height 22
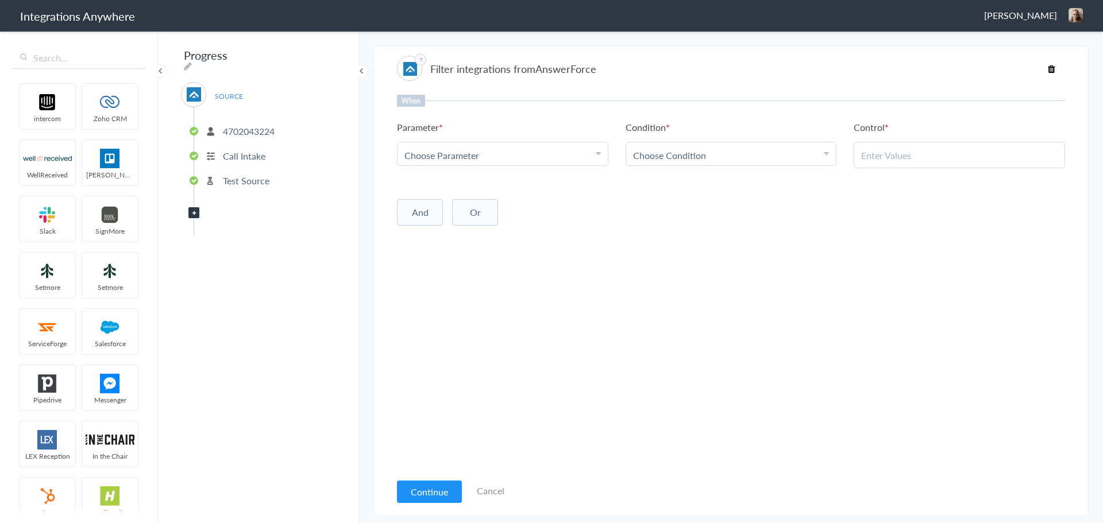
click at [524, 157] on div "Choose Parameter" at bounding box center [502, 155] width 196 height 13
click at [455, 191] on input "text" at bounding box center [502, 187] width 210 height 25
type input "surge"
click at [431, 210] on link "Surge Script" at bounding box center [502, 211] width 210 height 25
click at [708, 156] on div "Choose Condition" at bounding box center [731, 155] width 196 height 13
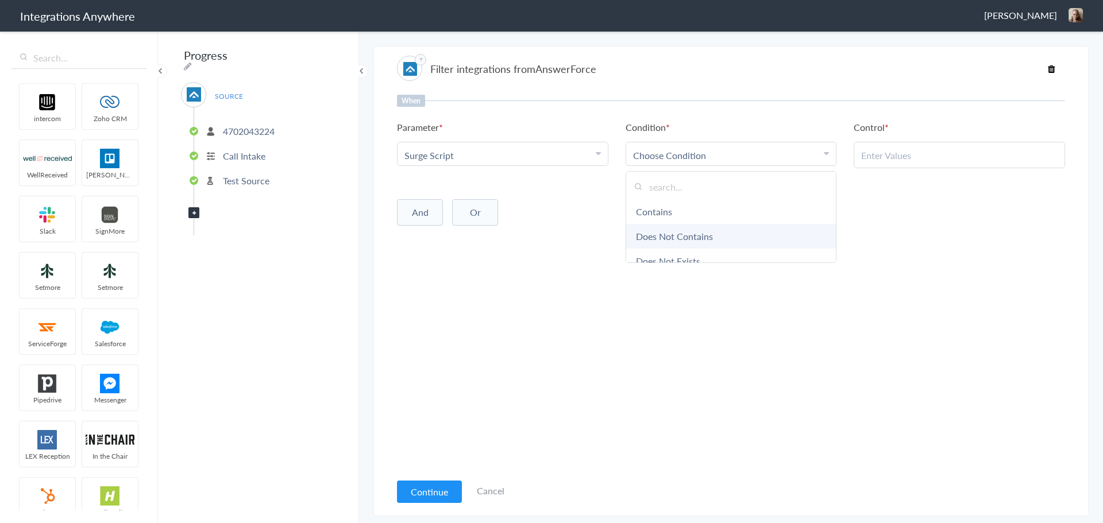
scroll to position [57, 0]
click at [653, 254] on link "Exists" at bounding box center [731, 253] width 210 height 25
click at [415, 211] on button "And" at bounding box center [420, 210] width 46 height 26
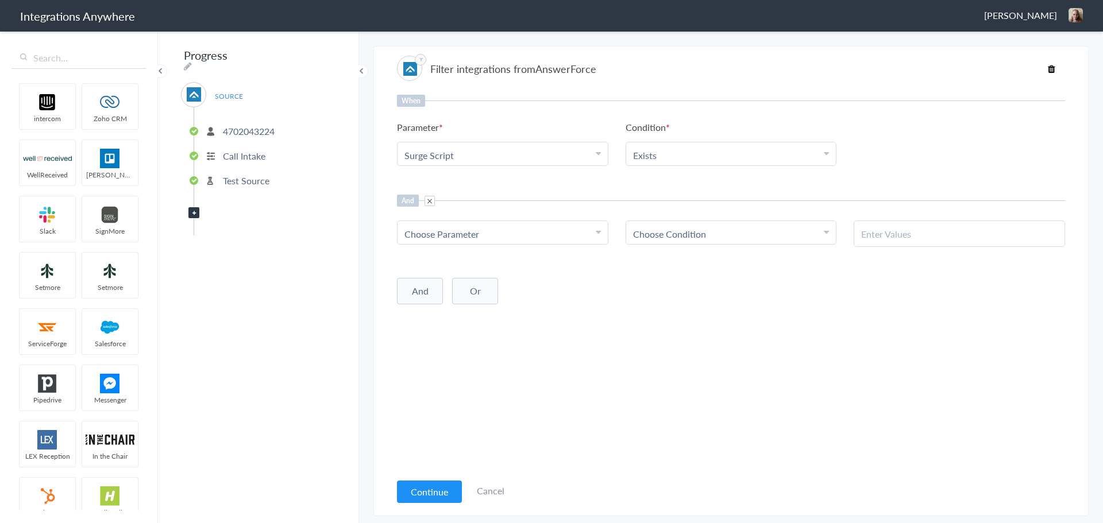
click at [484, 240] on div "Choose Parameter" at bounding box center [502, 233] width 196 height 13
click at [440, 264] on input "text" at bounding box center [502, 265] width 210 height 25
type input "call clo"
click at [441, 294] on link "Call Closing Note" at bounding box center [502, 290] width 210 height 25
click at [697, 230] on span "Choose Condition" at bounding box center [669, 233] width 73 height 13
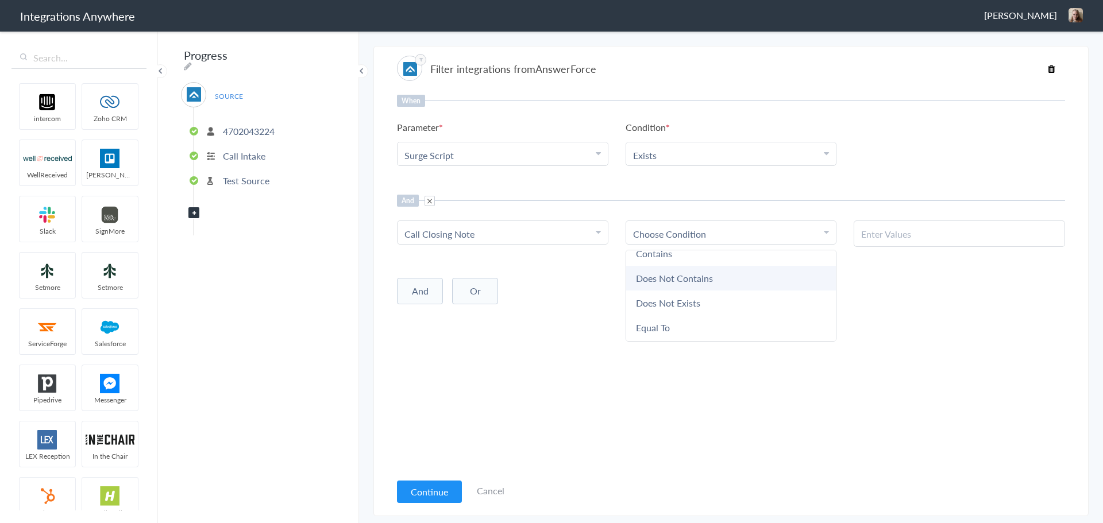
scroll to position [60, 0]
click at [671, 284] on link "Does Not Exists" at bounding box center [731, 279] width 210 height 25
click at [585, 285] on div "And Or Add Filter" at bounding box center [731, 287] width 668 height 29
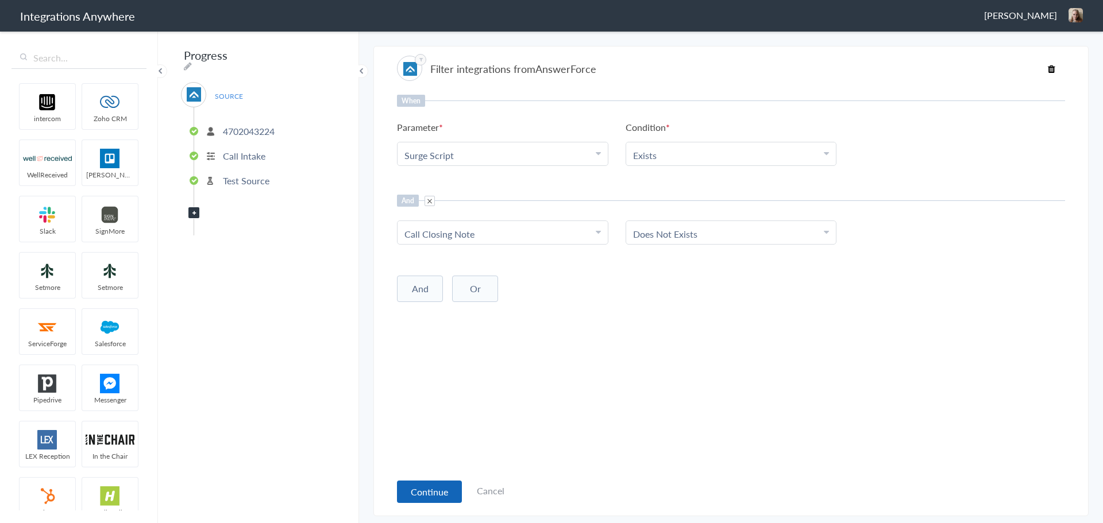
click at [435, 496] on button "Continue" at bounding box center [429, 492] width 65 height 22
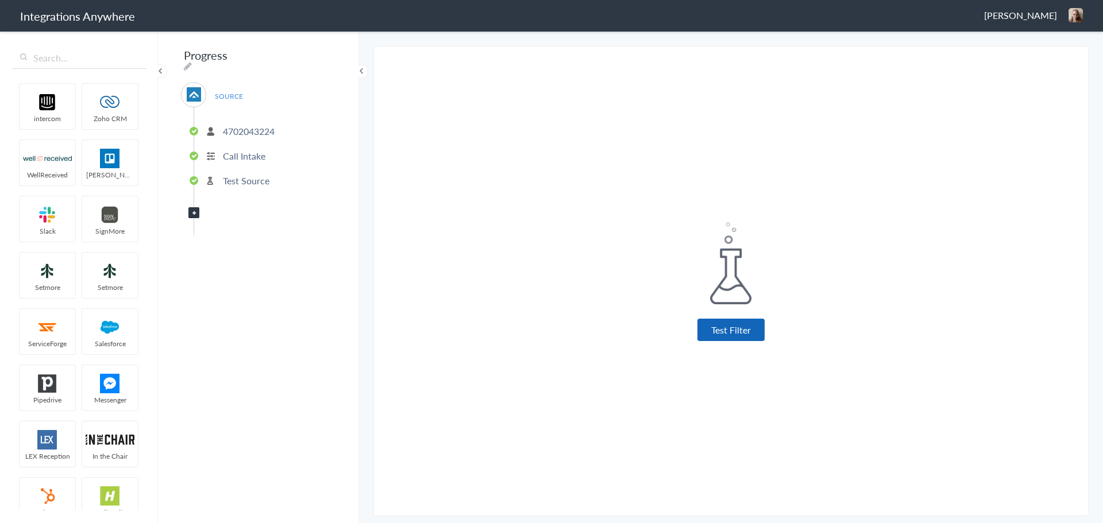
click at [721, 333] on button "Test Filter" at bounding box center [730, 330] width 67 height 22
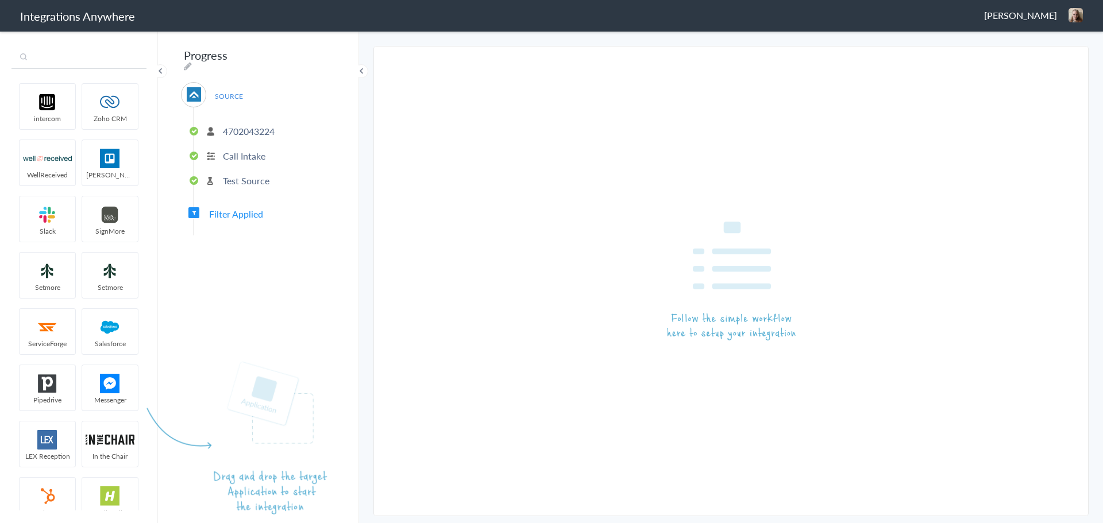
click at [74, 61] on input "text" at bounding box center [78, 58] width 135 height 22
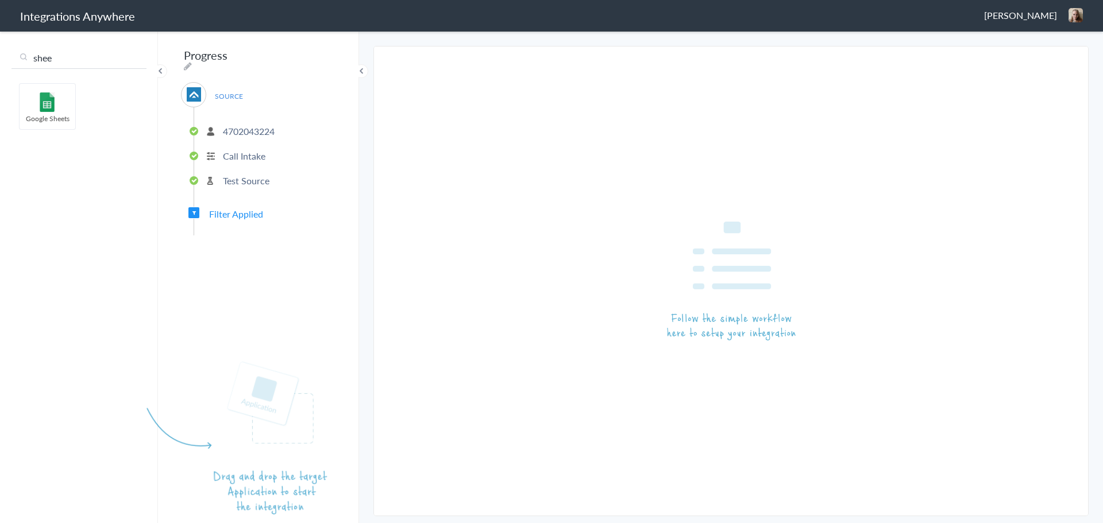
type input "shee"
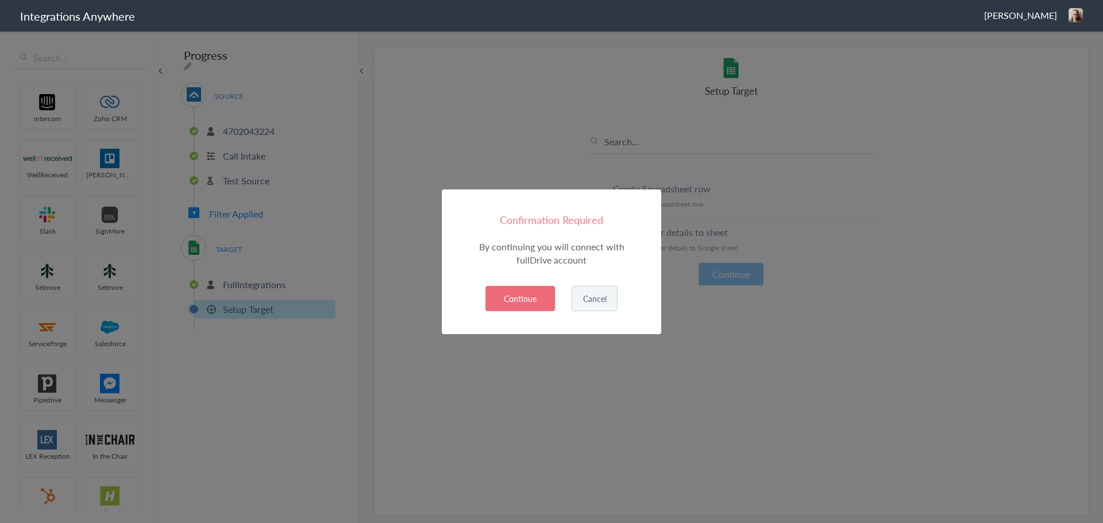
click at [511, 296] on button "Continue" at bounding box center [519, 298] width 69 height 25
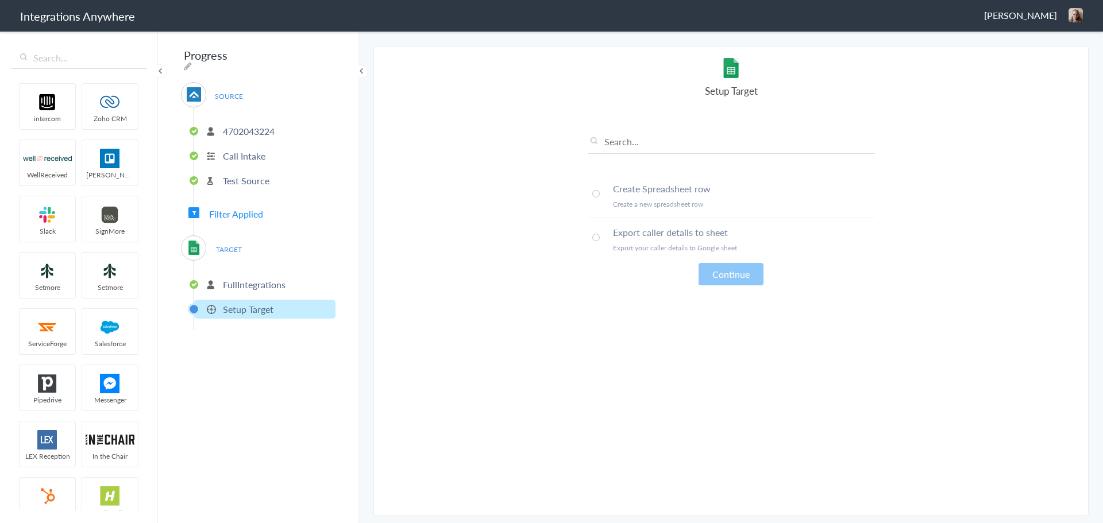
click at [597, 195] on span at bounding box center [595, 193] width 7 height 7
click at [739, 276] on button "Continue" at bounding box center [730, 274] width 65 height 22
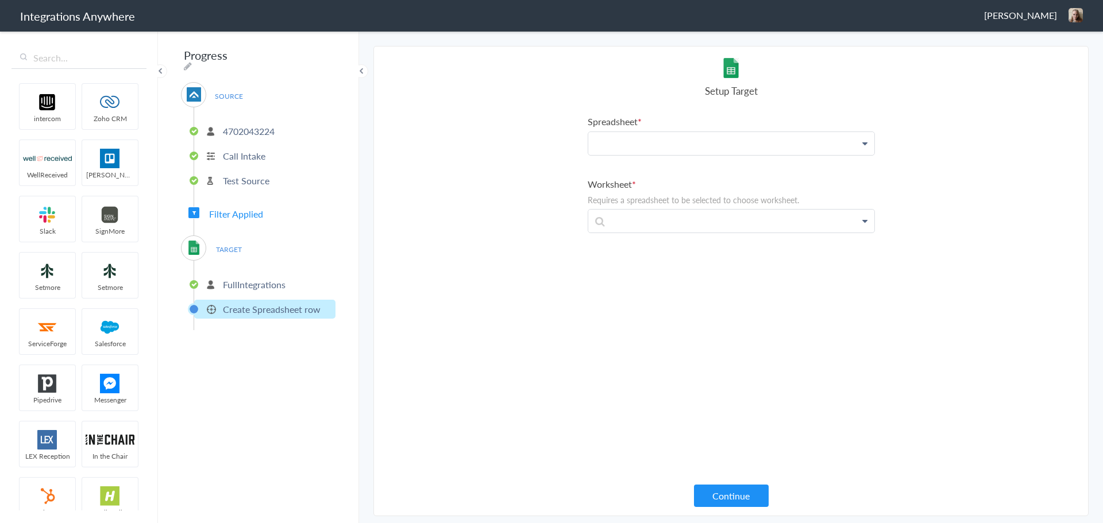
click at [673, 147] on p at bounding box center [731, 143] width 286 height 23
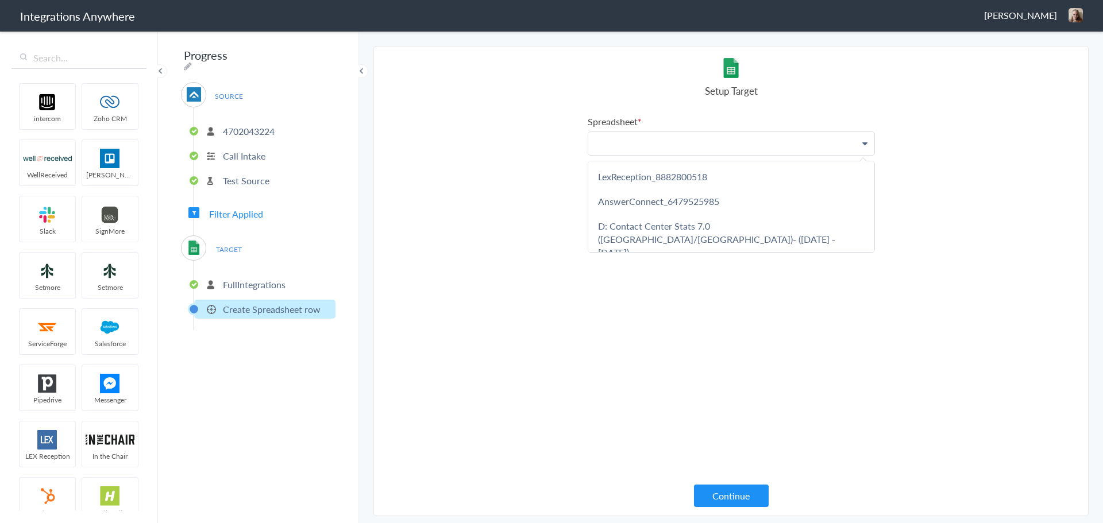
click at [669, 144] on p at bounding box center [731, 143] width 286 height 23
click at [863, 142] on icon at bounding box center [864, 143] width 5 height 9
click at [461, 226] on section "Select Account 4702043224 Rename Delete (18 minutes ago) 2524559093 Rename Dele…" at bounding box center [730, 281] width 715 height 470
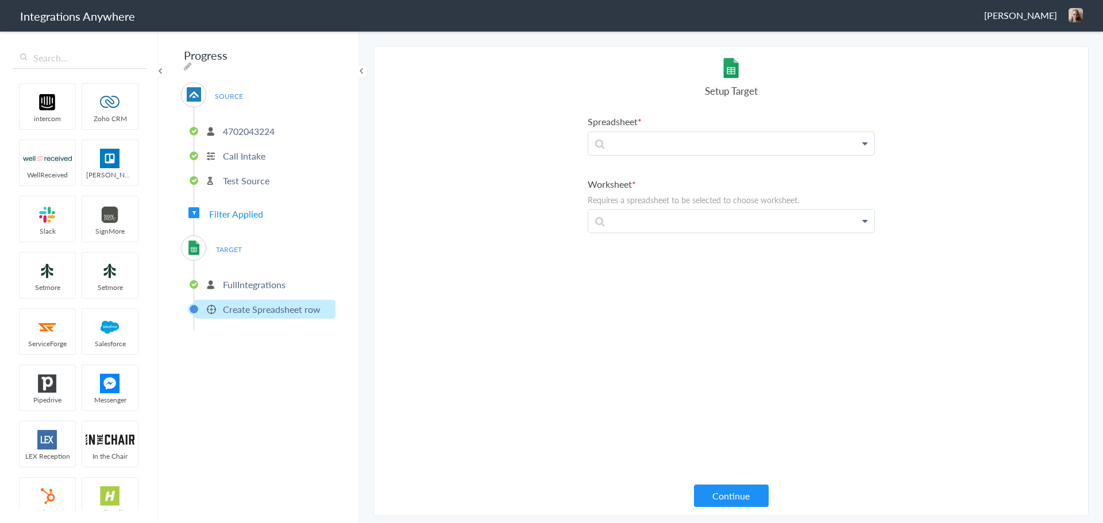
click at [864, 145] on icon at bounding box center [864, 143] width 5 height 9
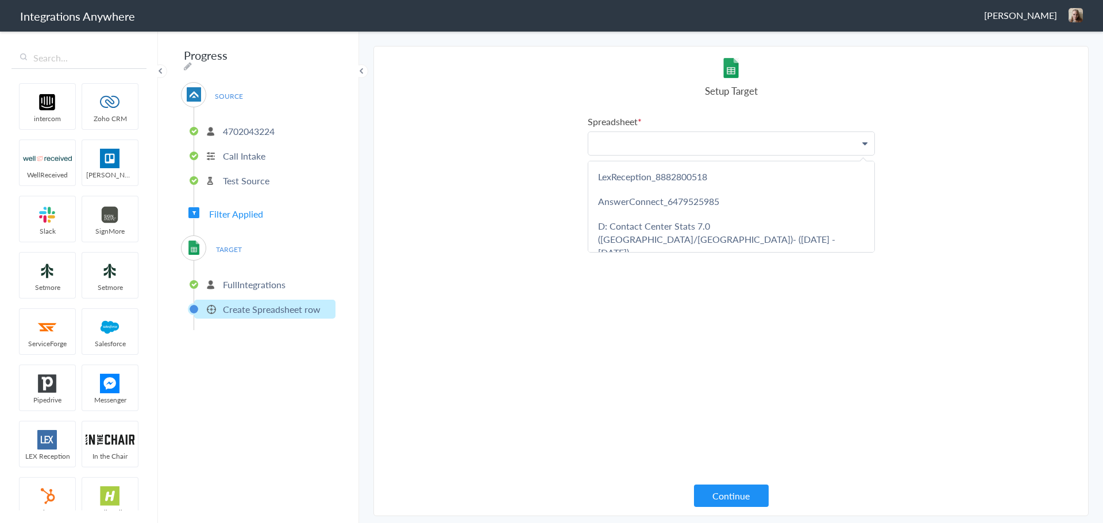
click at [681, 144] on p at bounding box center [731, 143] width 286 height 23
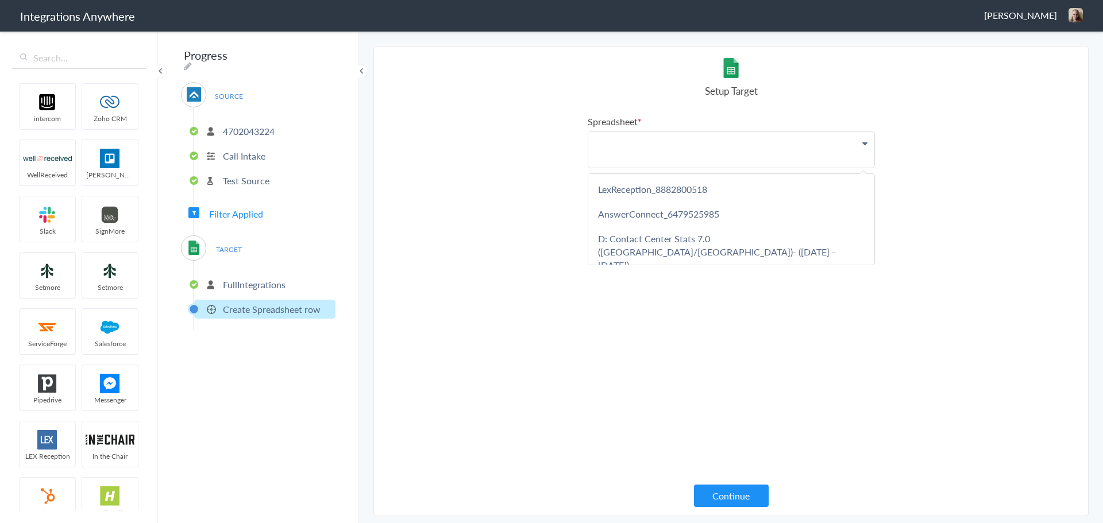
click at [457, 150] on section "Select Account 4702043224 Rename Delete (18 minutes ago) 2524559093 Rename Dele…" at bounding box center [730, 281] width 715 height 470
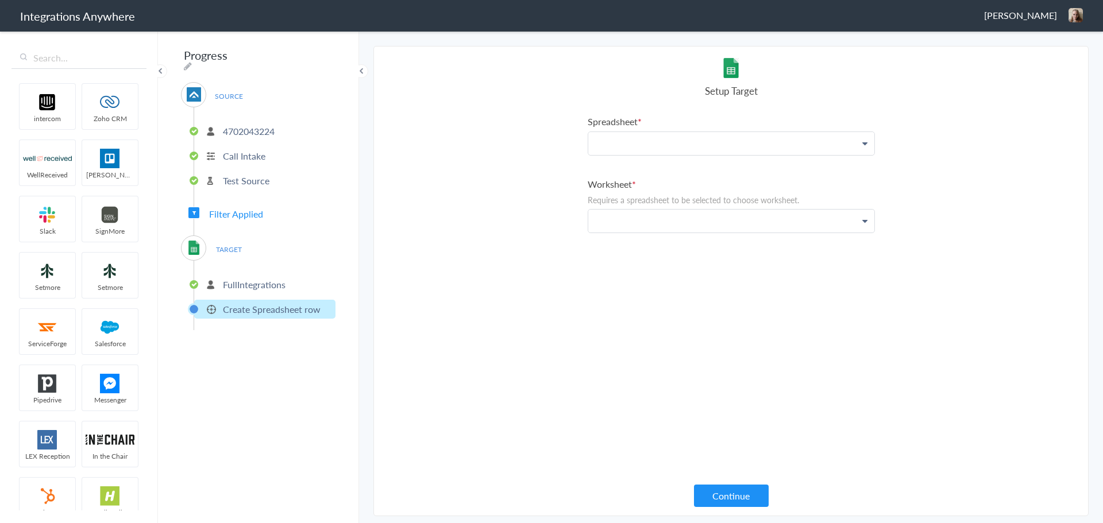
click at [650, 225] on p at bounding box center [731, 221] width 286 height 23
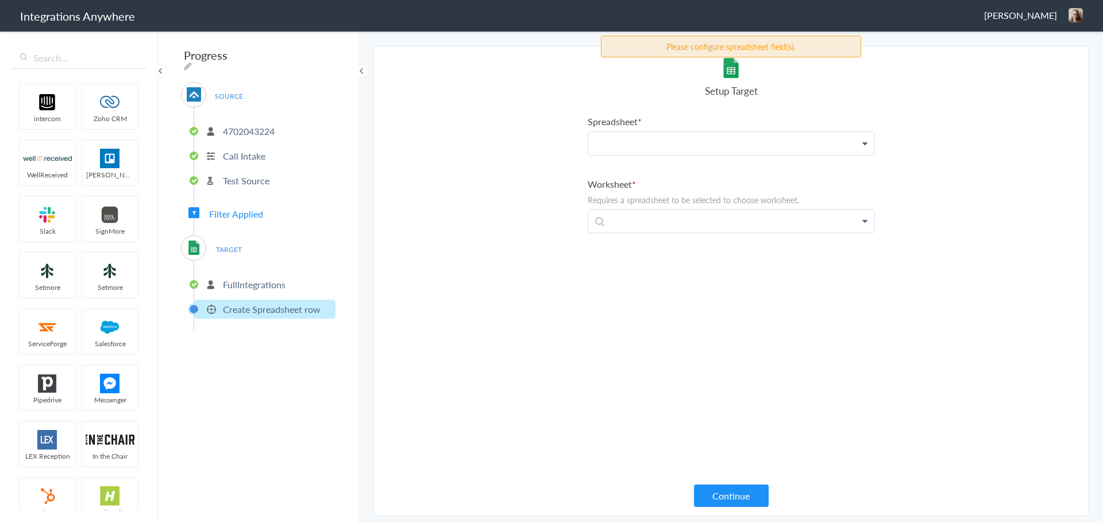
click at [486, 177] on section "Select Account 4702043224 Rename Delete (18 minutes ago) 2524559093 Rename Dele…" at bounding box center [730, 281] width 715 height 470
